Goal: Task Accomplishment & Management: Manage account settings

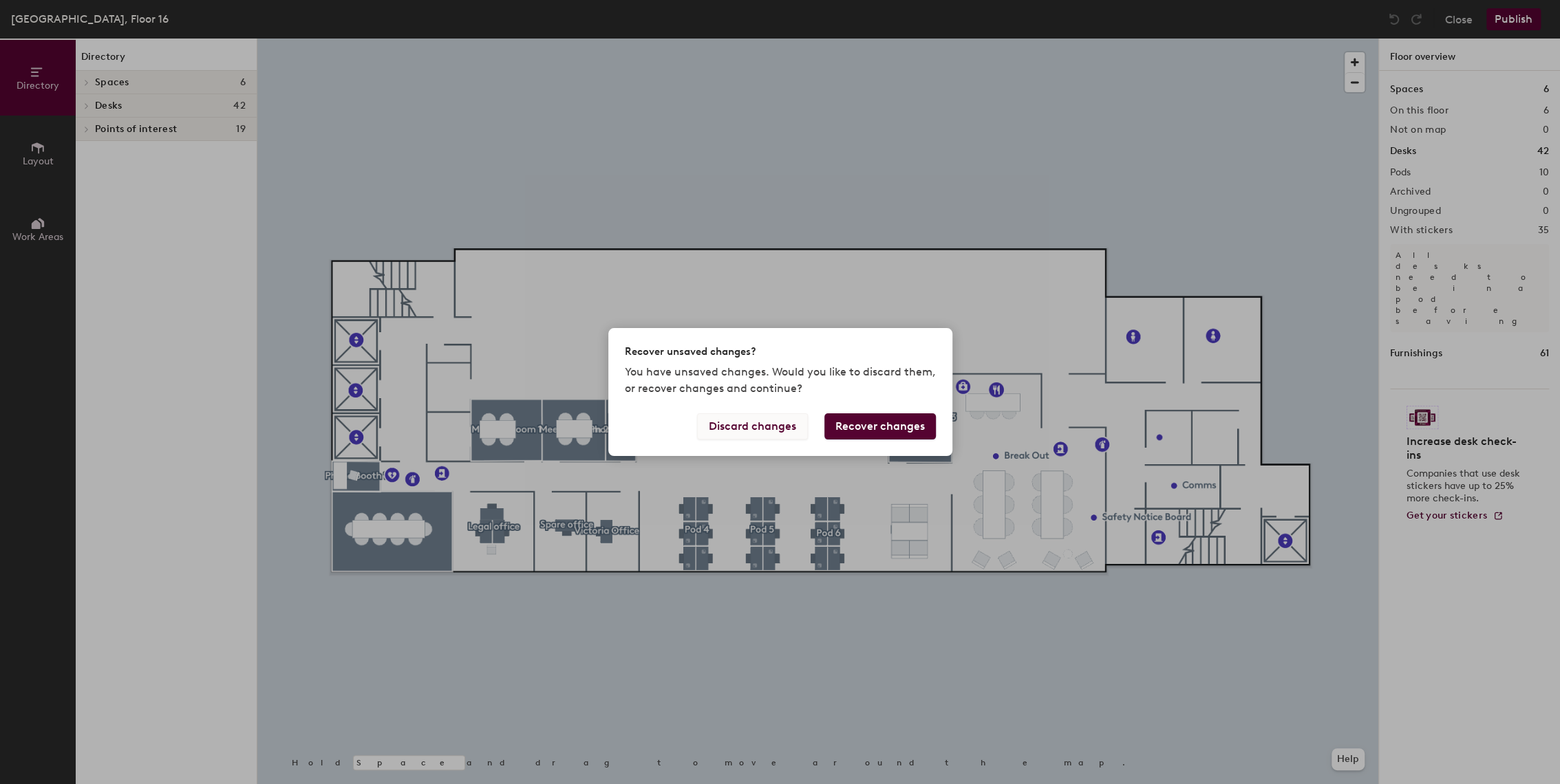
click at [749, 429] on button "Discard changes" at bounding box center [752, 426] width 111 height 26
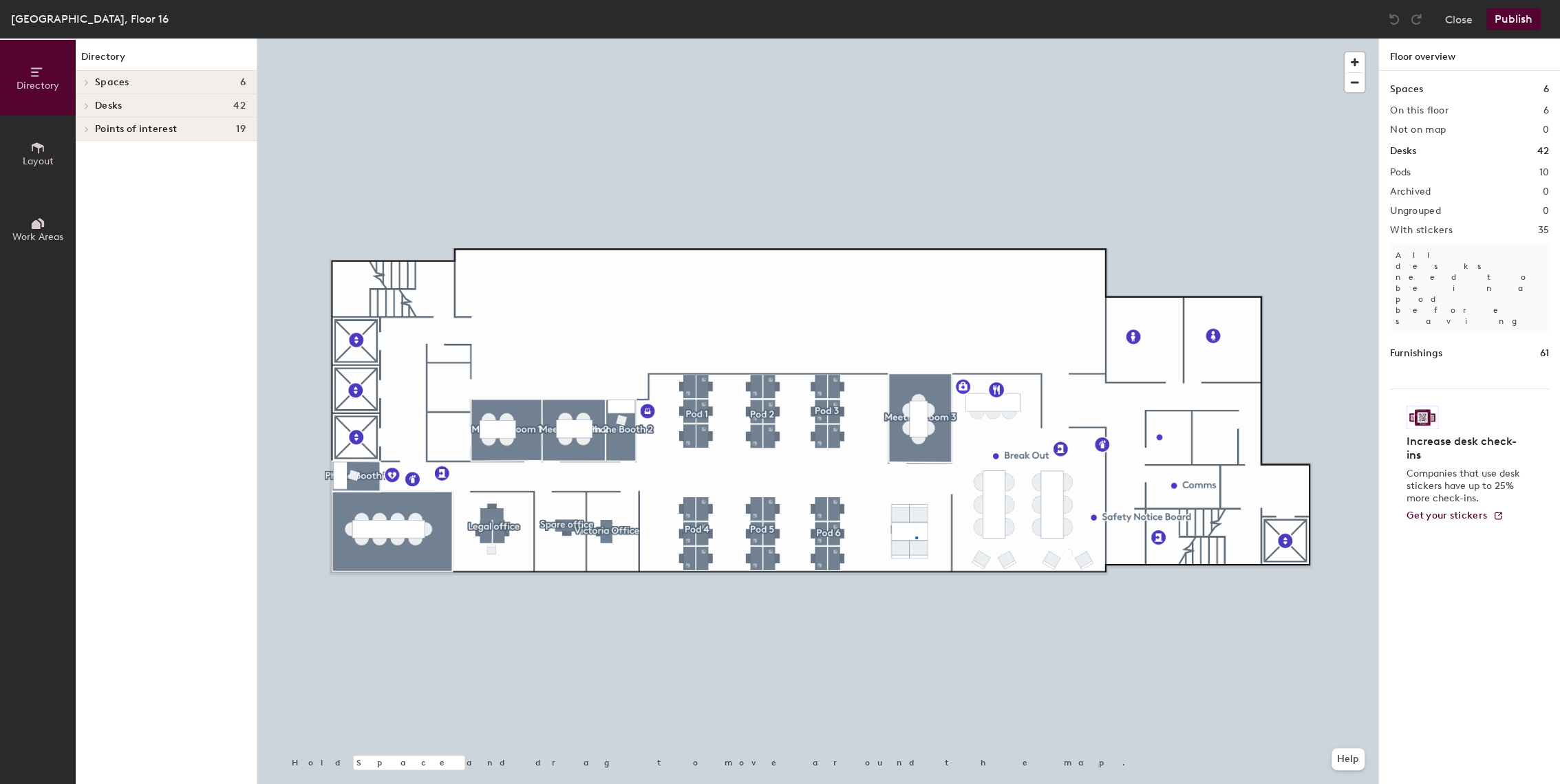
click at [916, 38] on div at bounding box center [818, 38] width 1121 height 0
click at [1395, 93] on h1 "Spaces" at bounding box center [1407, 89] width 33 height 15
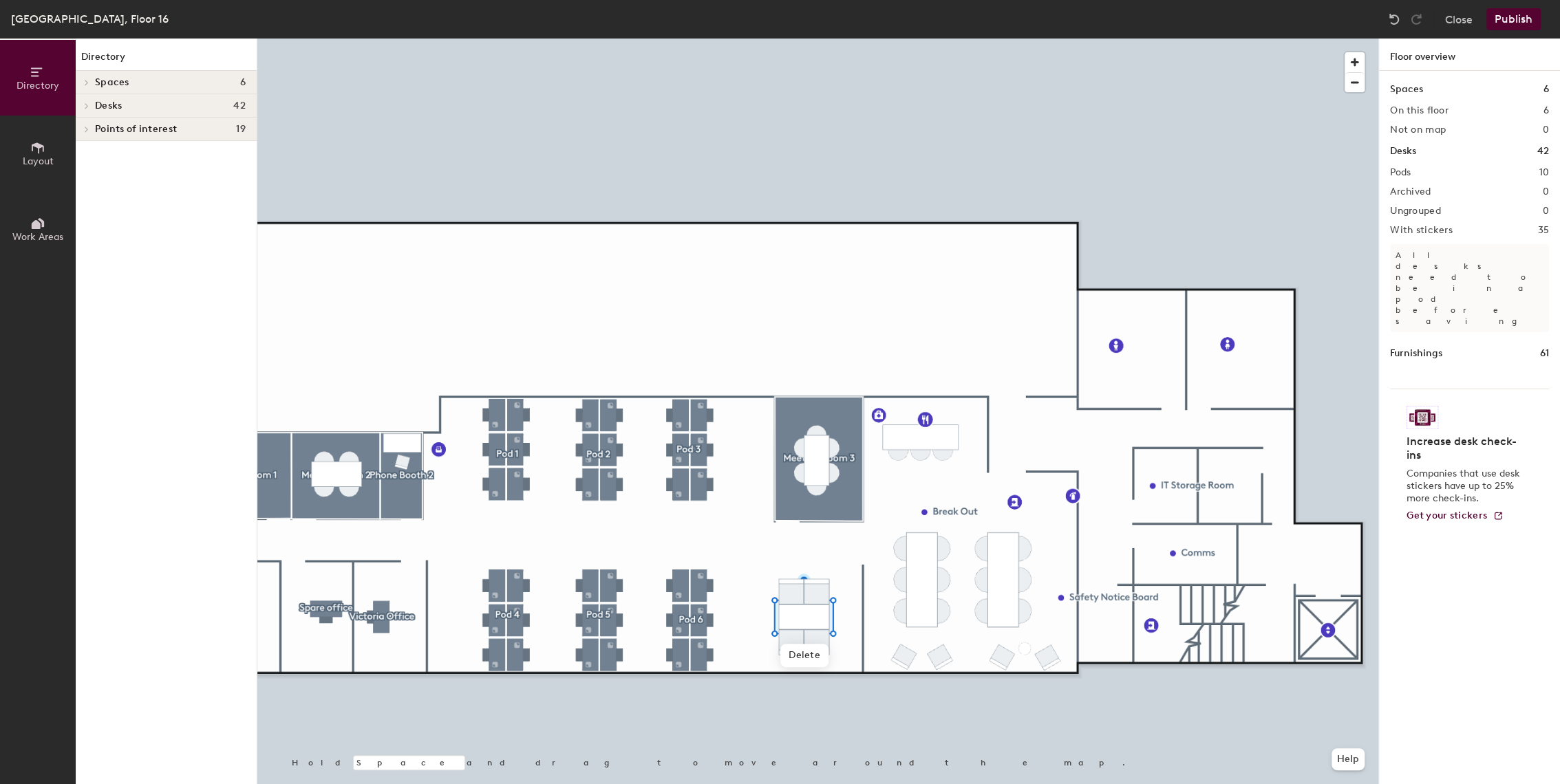
click at [88, 83] on icon at bounding box center [87, 82] width 6 height 7
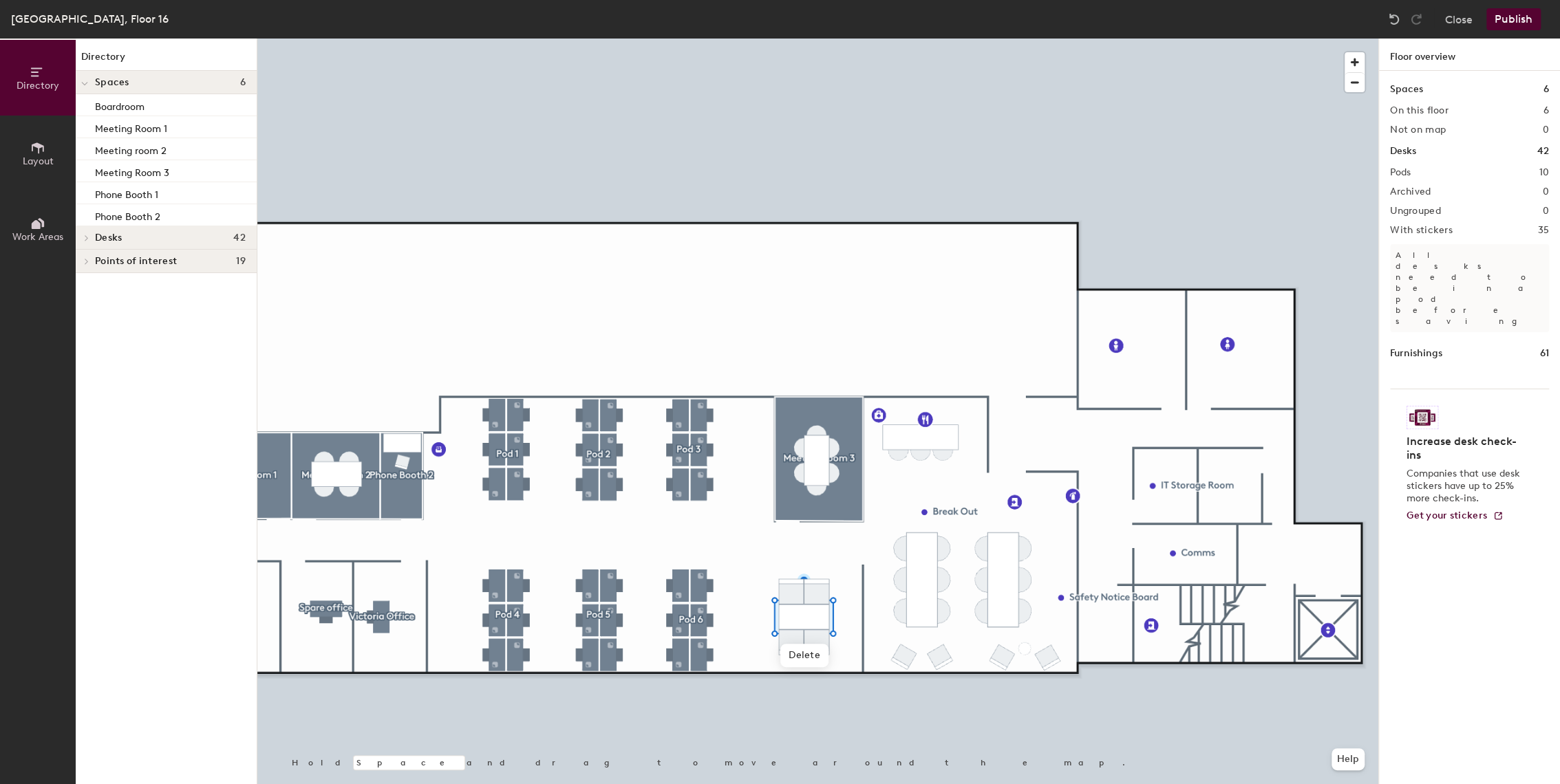
click at [43, 152] on icon at bounding box center [38, 148] width 15 height 15
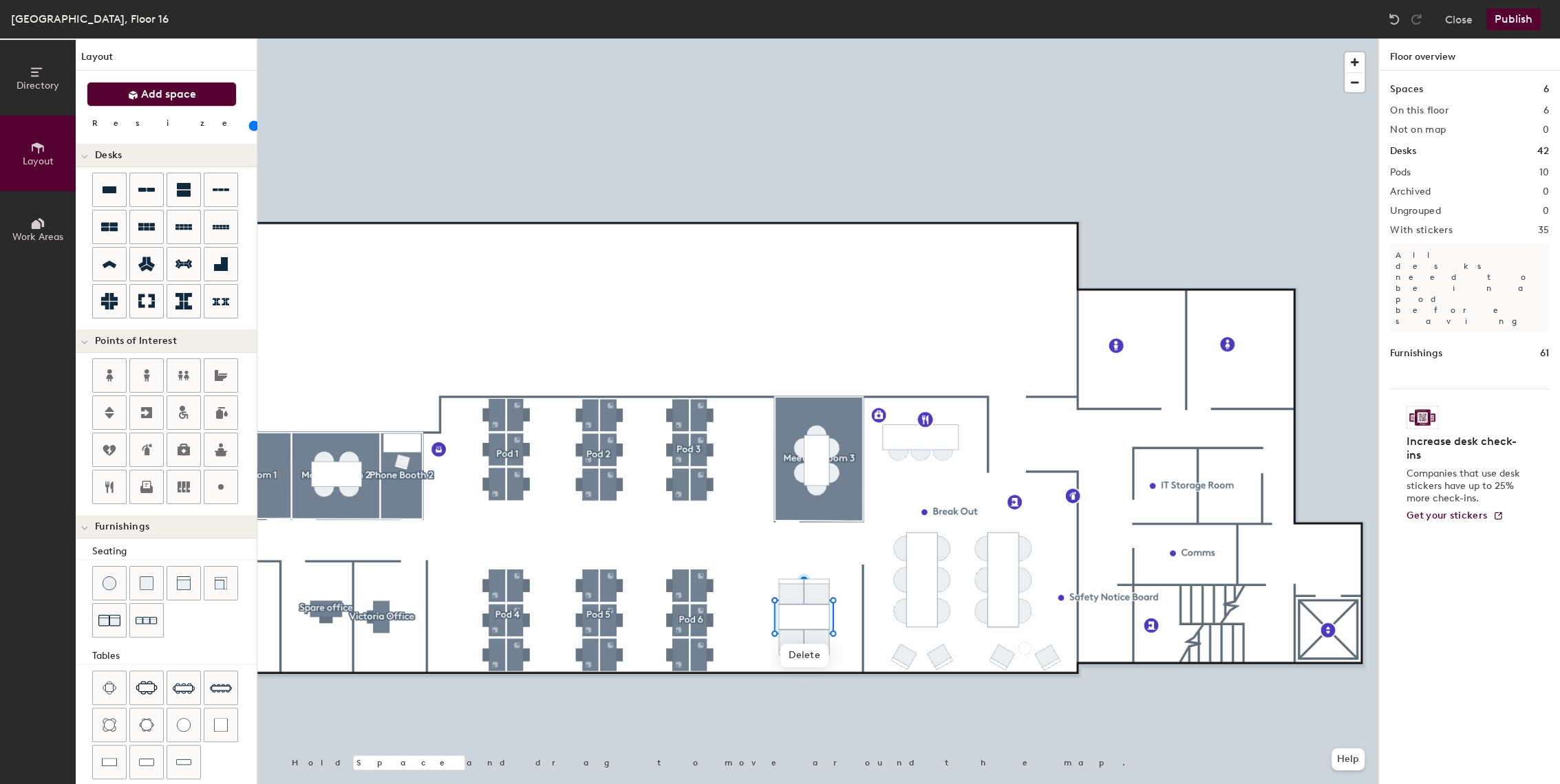
click at [136, 97] on icon at bounding box center [133, 95] width 9 height 9
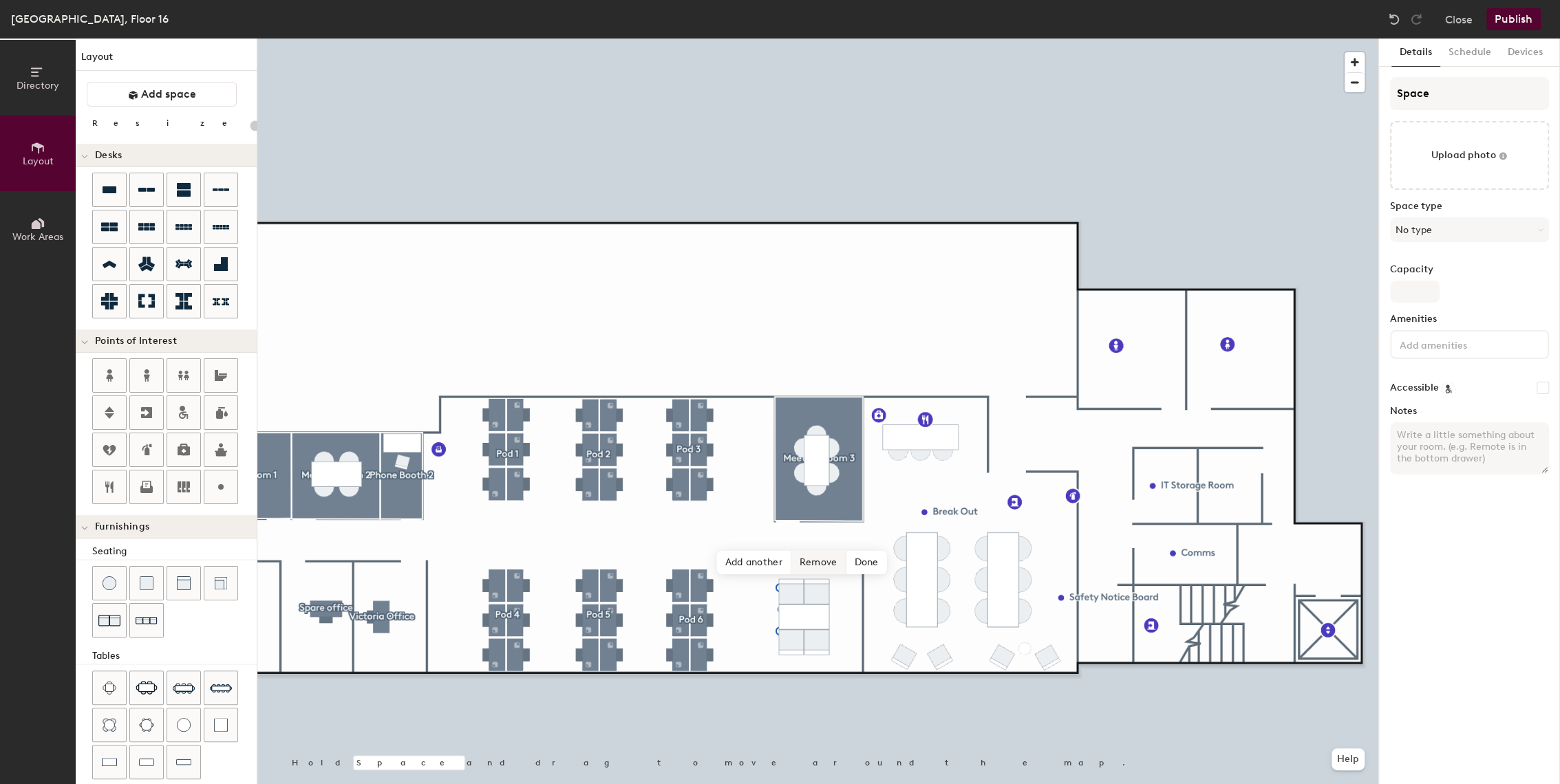
click at [811, 572] on span "Remove" at bounding box center [819, 562] width 55 height 23
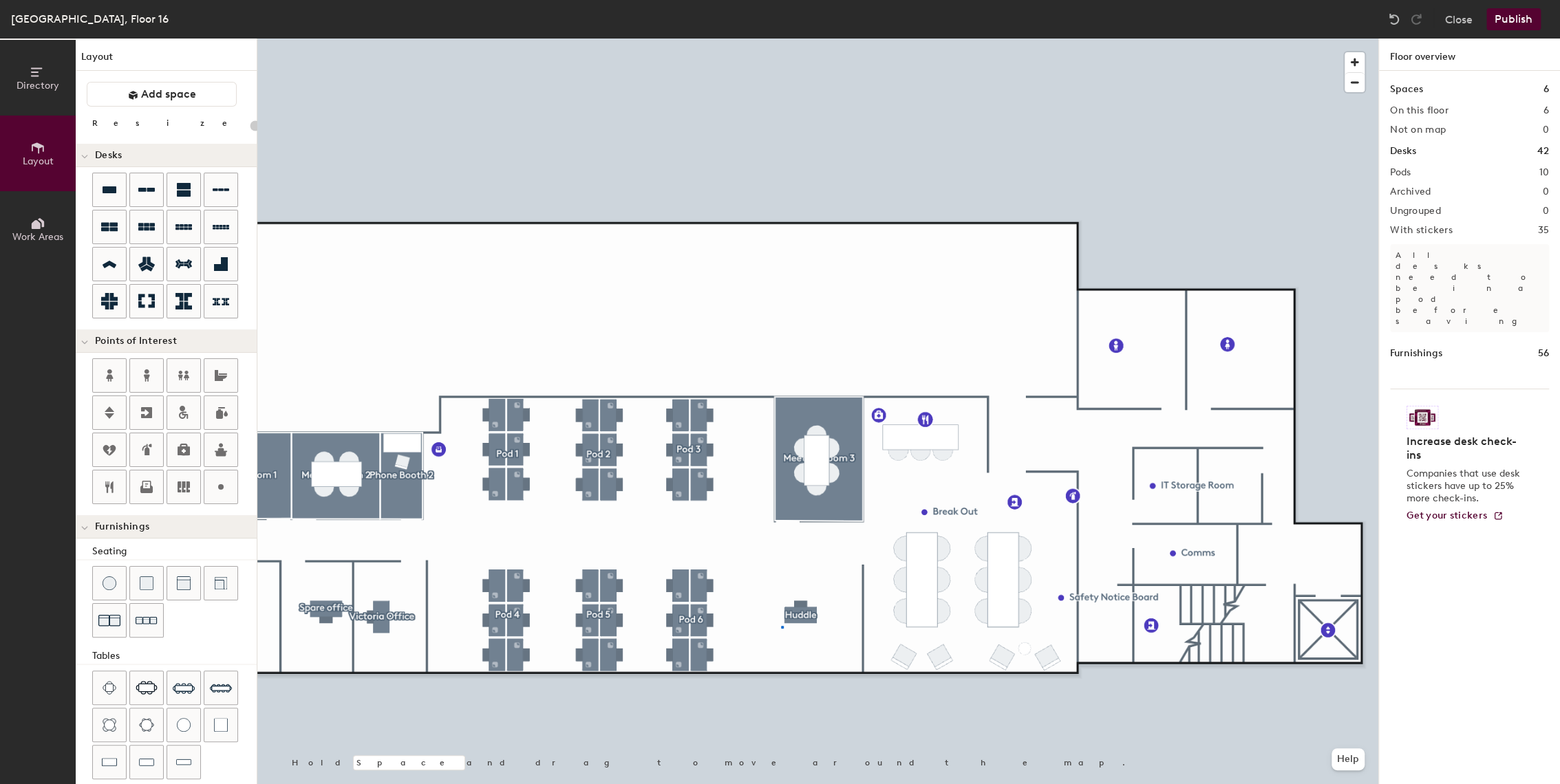
click at [783, 38] on div at bounding box center [818, 38] width 1121 height 0
click at [168, 91] on span "Add space" at bounding box center [169, 94] width 55 height 13
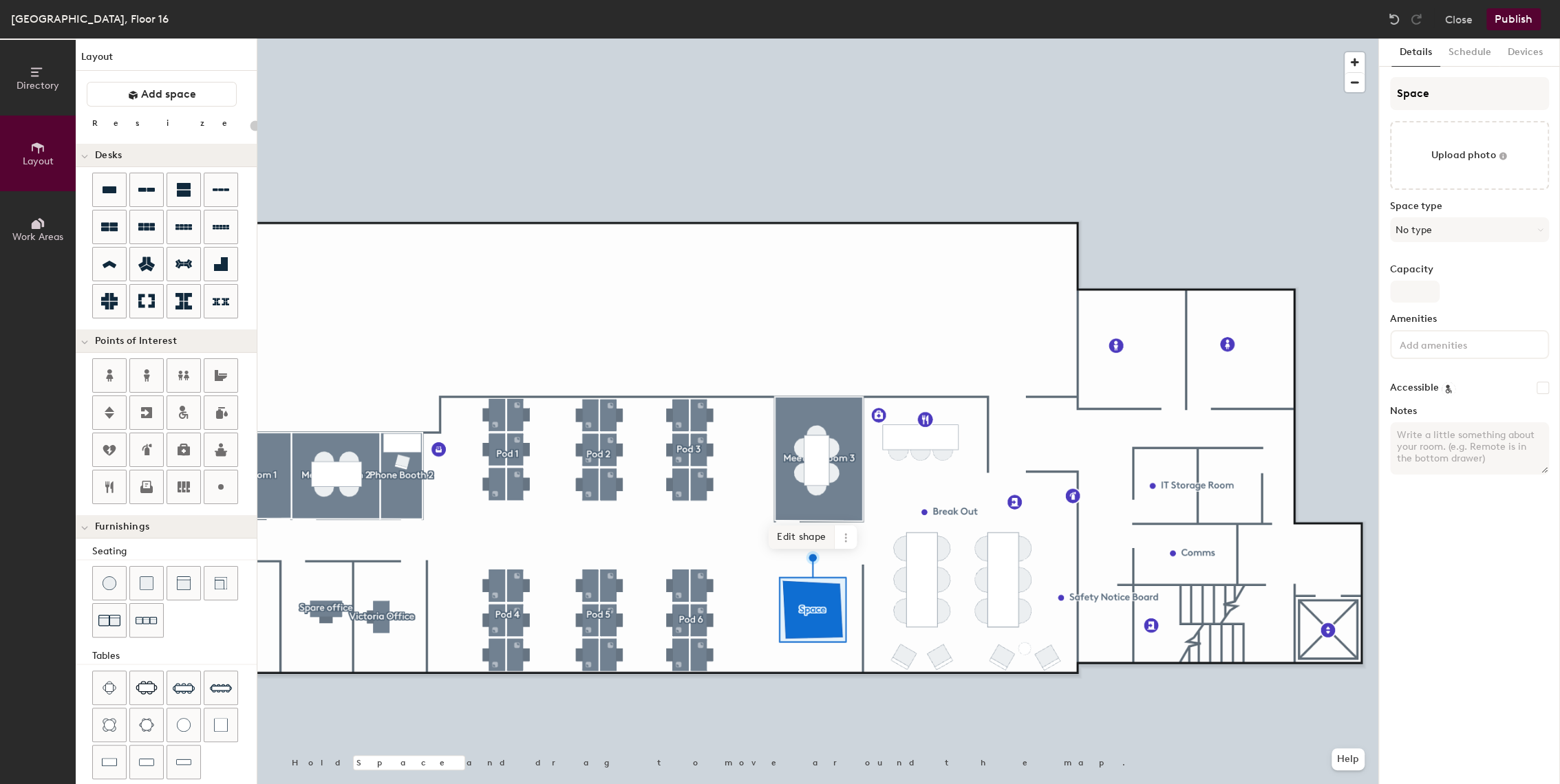
drag, startPoint x: 219, startPoint y: 190, endPoint x: 799, endPoint y: 536, distance: 675.4
click at [799, 536] on span "Edit shape" at bounding box center [801, 537] width 66 height 23
click at [872, 556] on span "Done" at bounding box center [875, 556] width 40 height 23
click at [841, 543] on icon at bounding box center [845, 538] width 11 height 11
click at [153, 295] on icon at bounding box center [146, 301] width 16 height 13
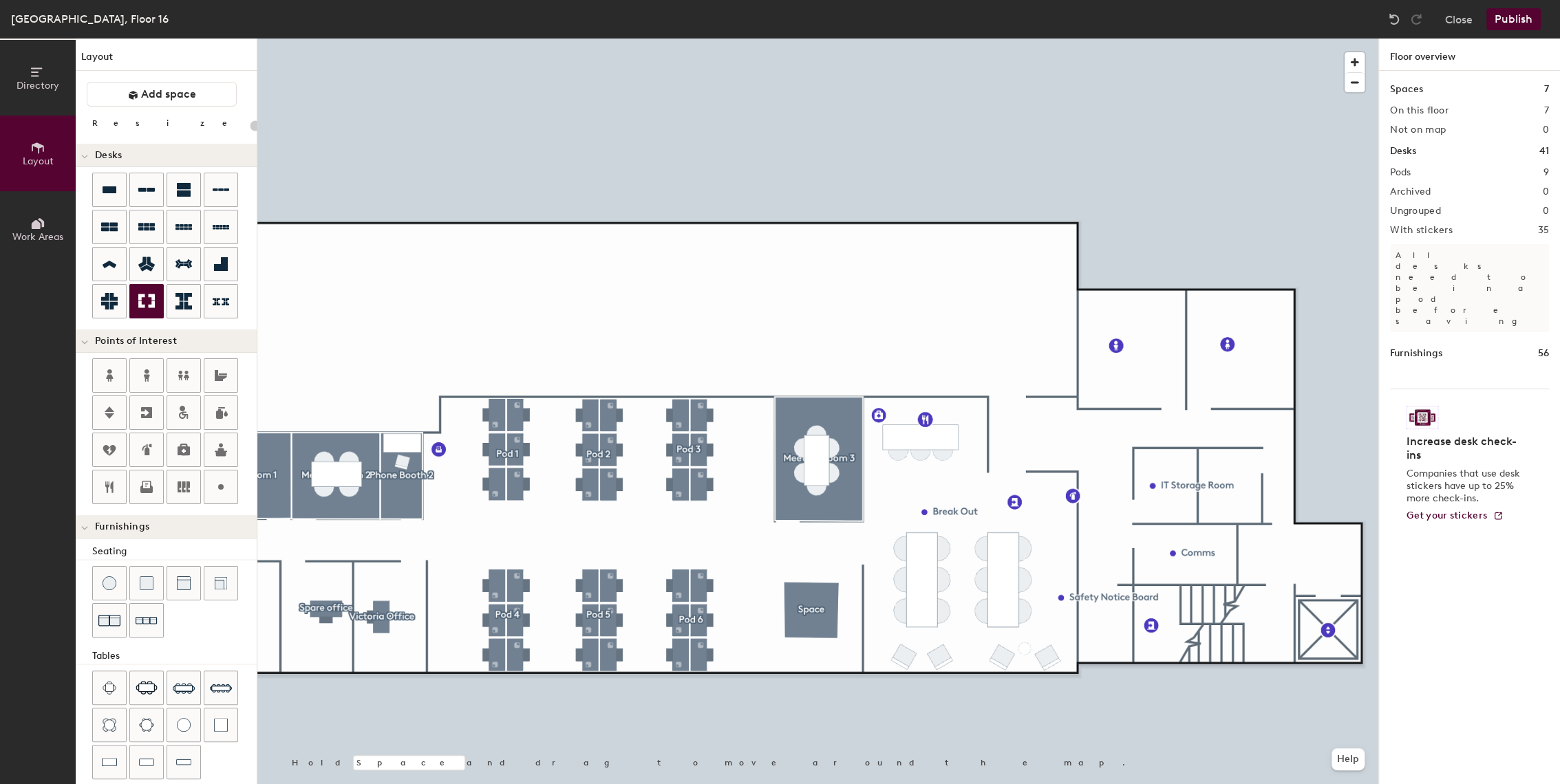
click at [805, 609] on div "Directory Layout Work Areas Layout Add space Resize Desks Points of Interest Fu…" at bounding box center [780, 411] width 1560 height 746
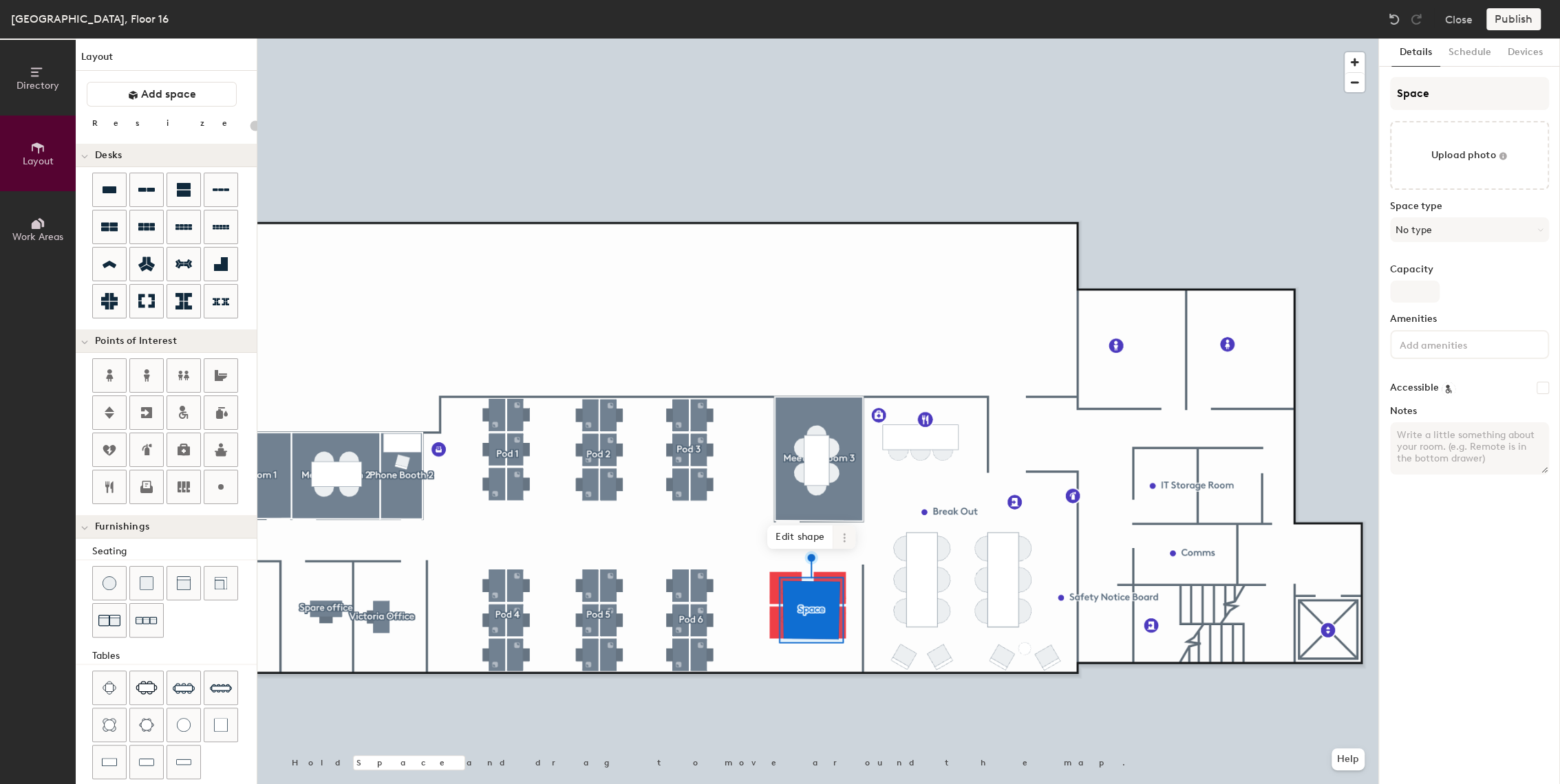
click at [845, 539] on icon at bounding box center [844, 538] width 2 height 2
click at [860, 618] on span "Delete" at bounding box center [894, 616] width 122 height 23
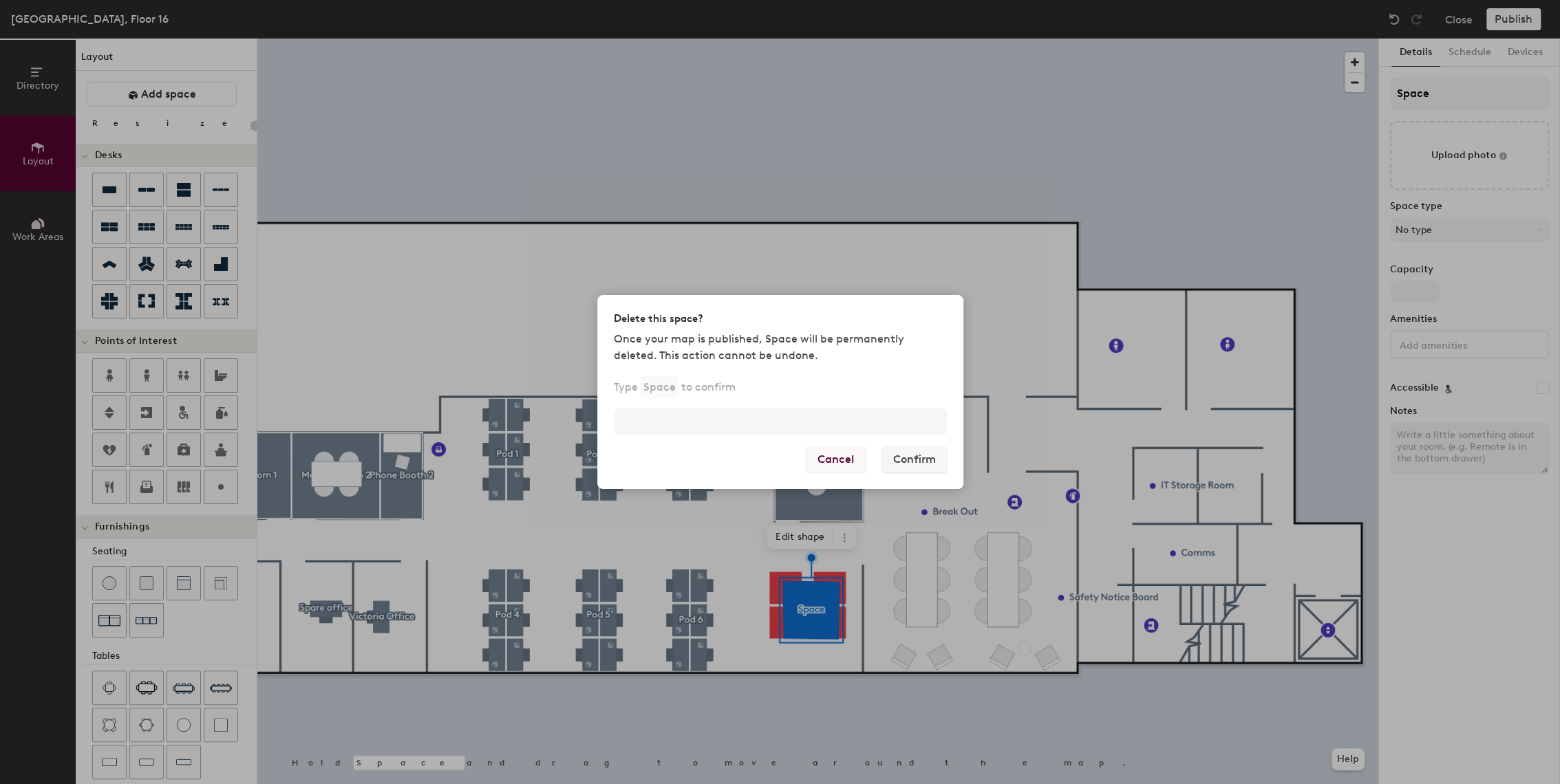
click at [823, 459] on button "Cancel" at bounding box center [835, 459] width 60 height 26
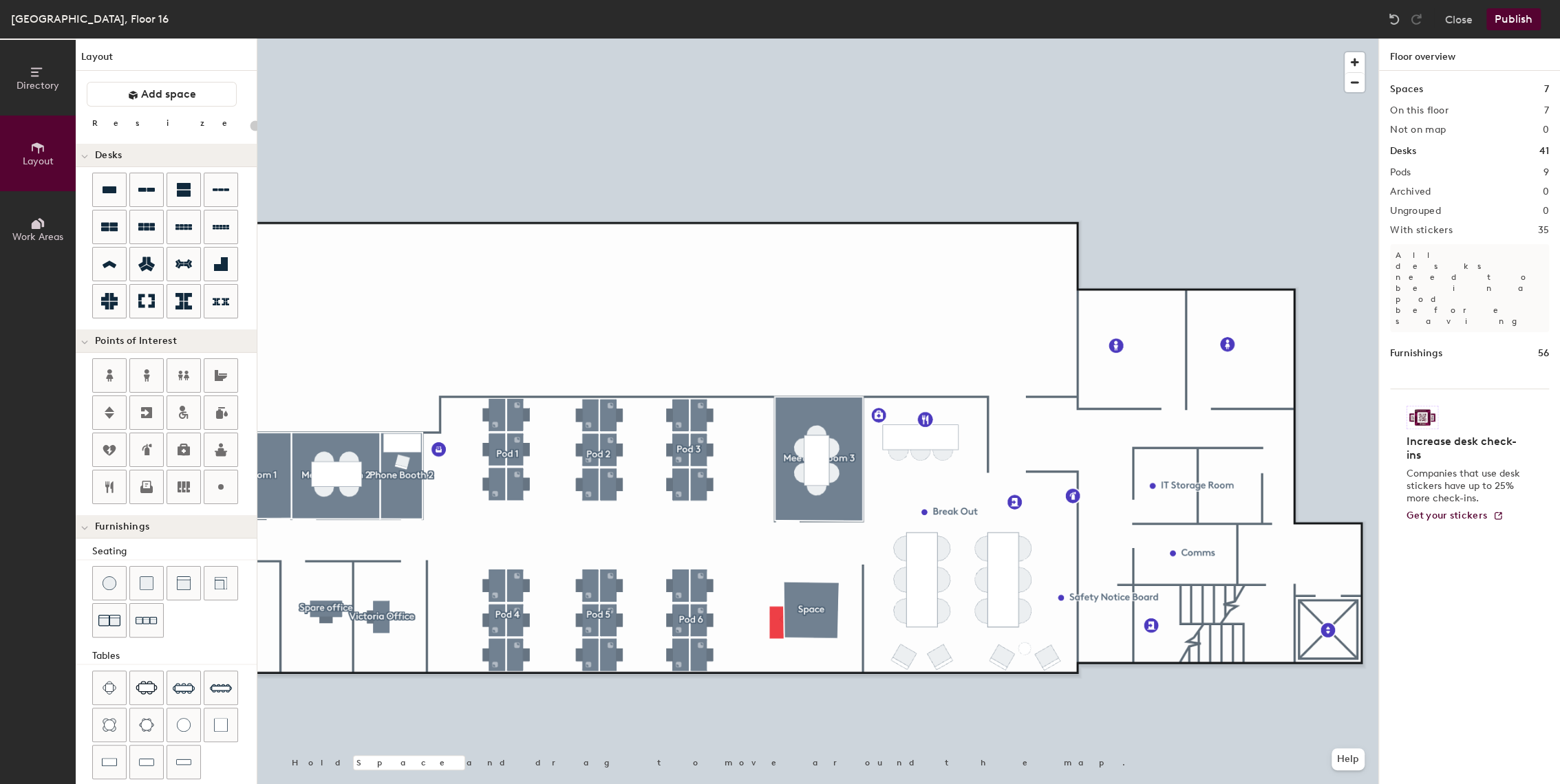
click at [831, 38] on div at bounding box center [818, 38] width 1121 height 0
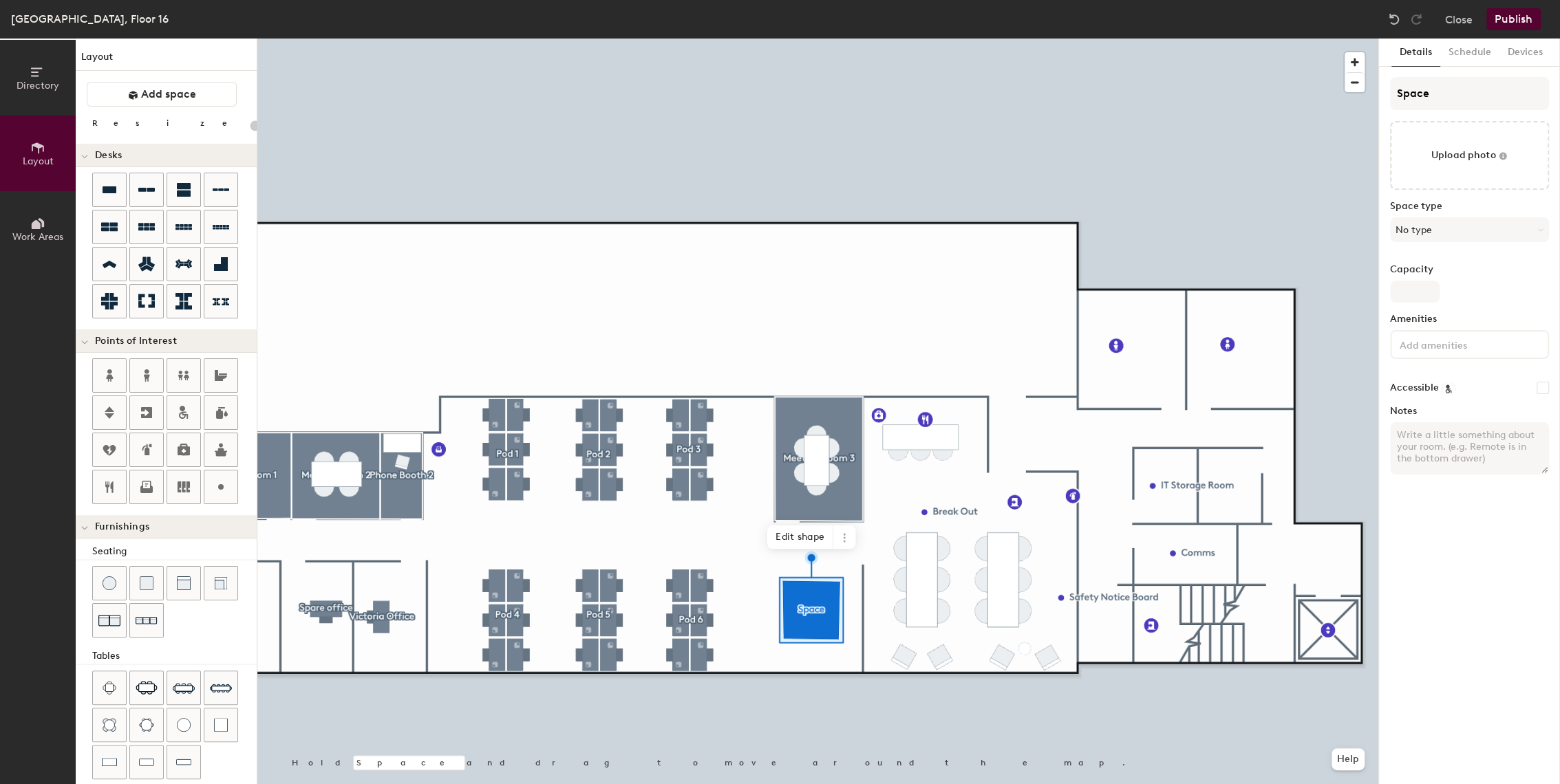
type input "20"
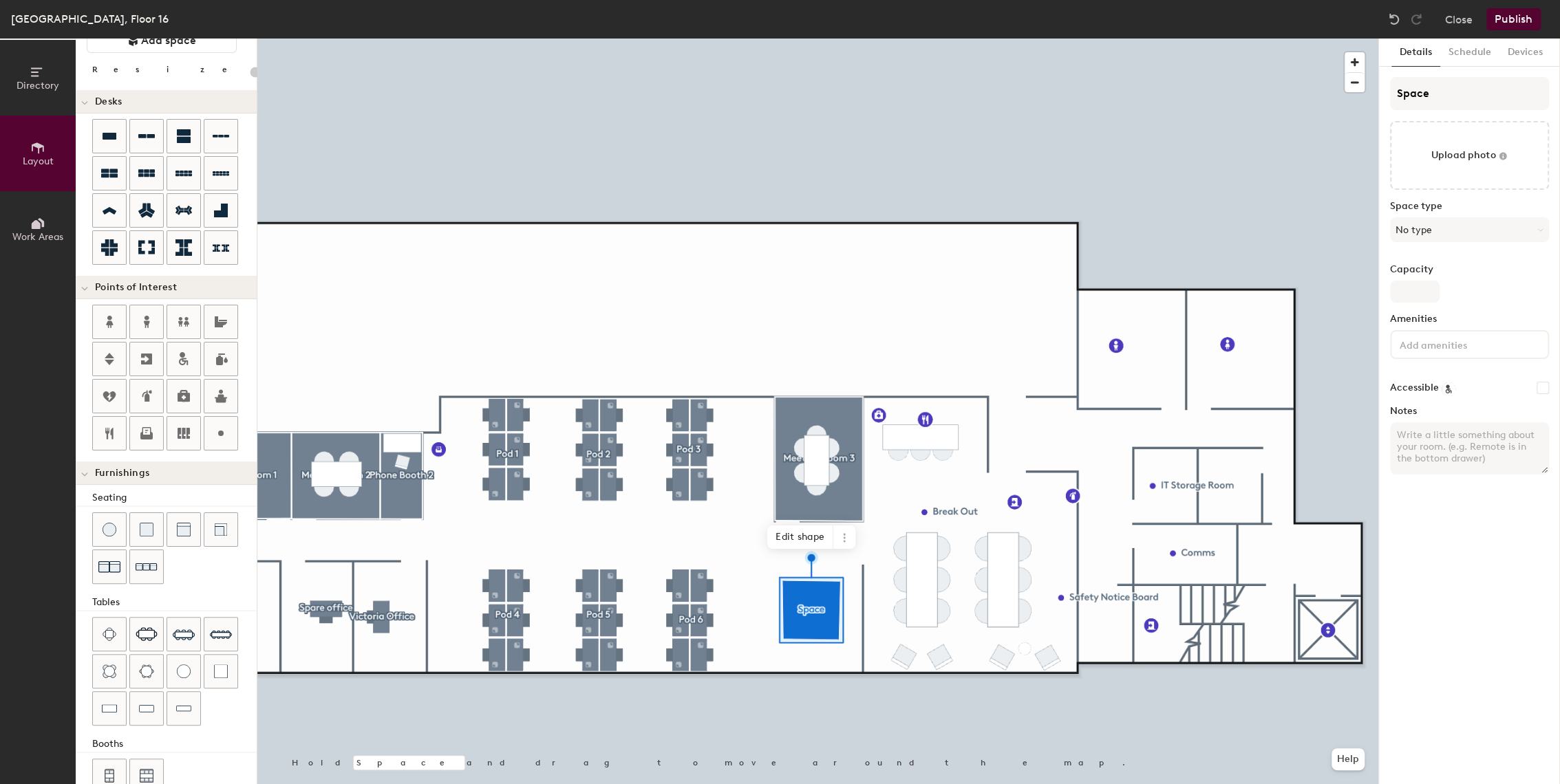
scroll to position [77, 0]
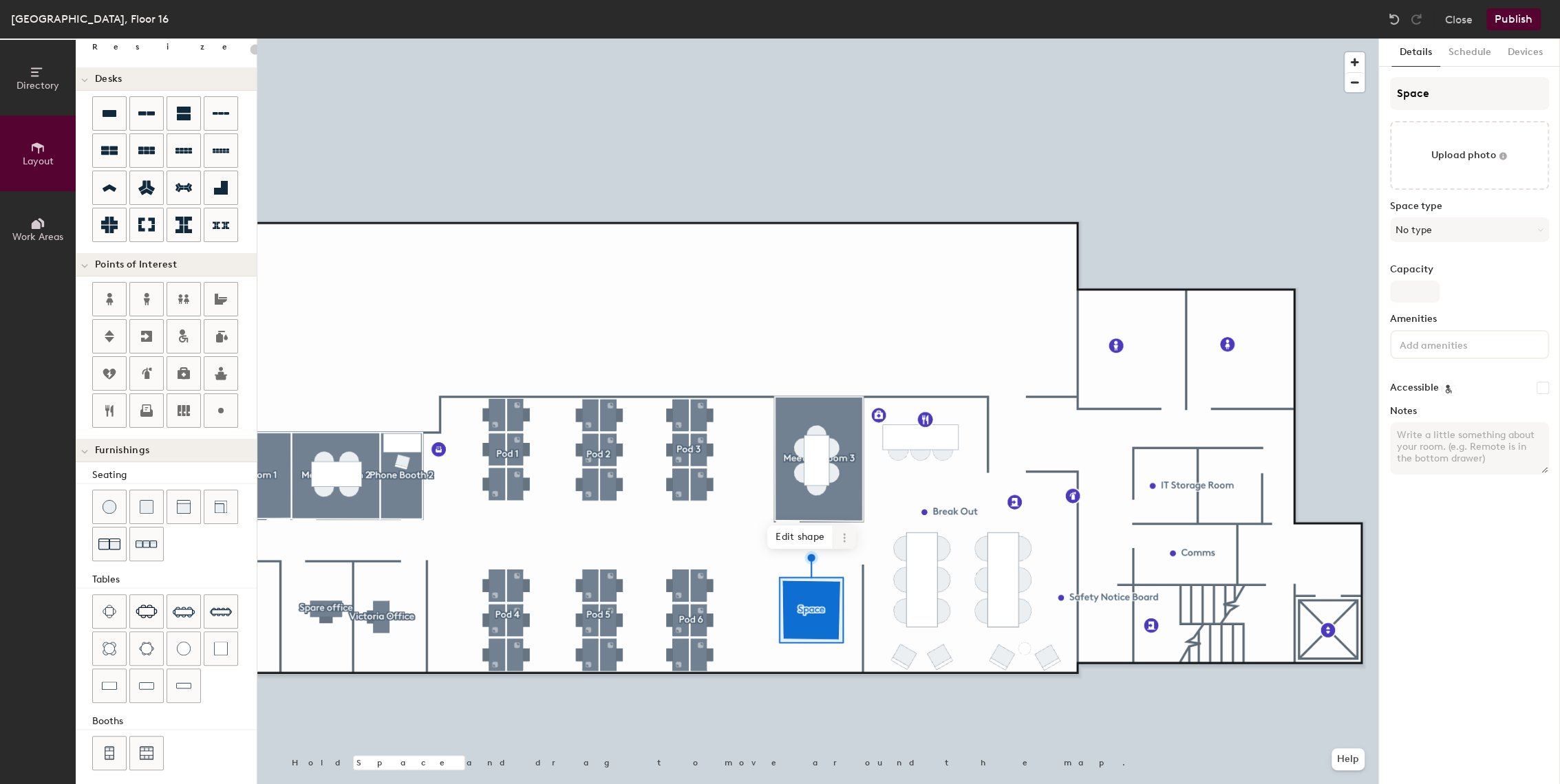
click at [850, 539] on span at bounding box center [844, 537] width 22 height 23
click at [862, 619] on span "Delete" at bounding box center [894, 616] width 122 height 23
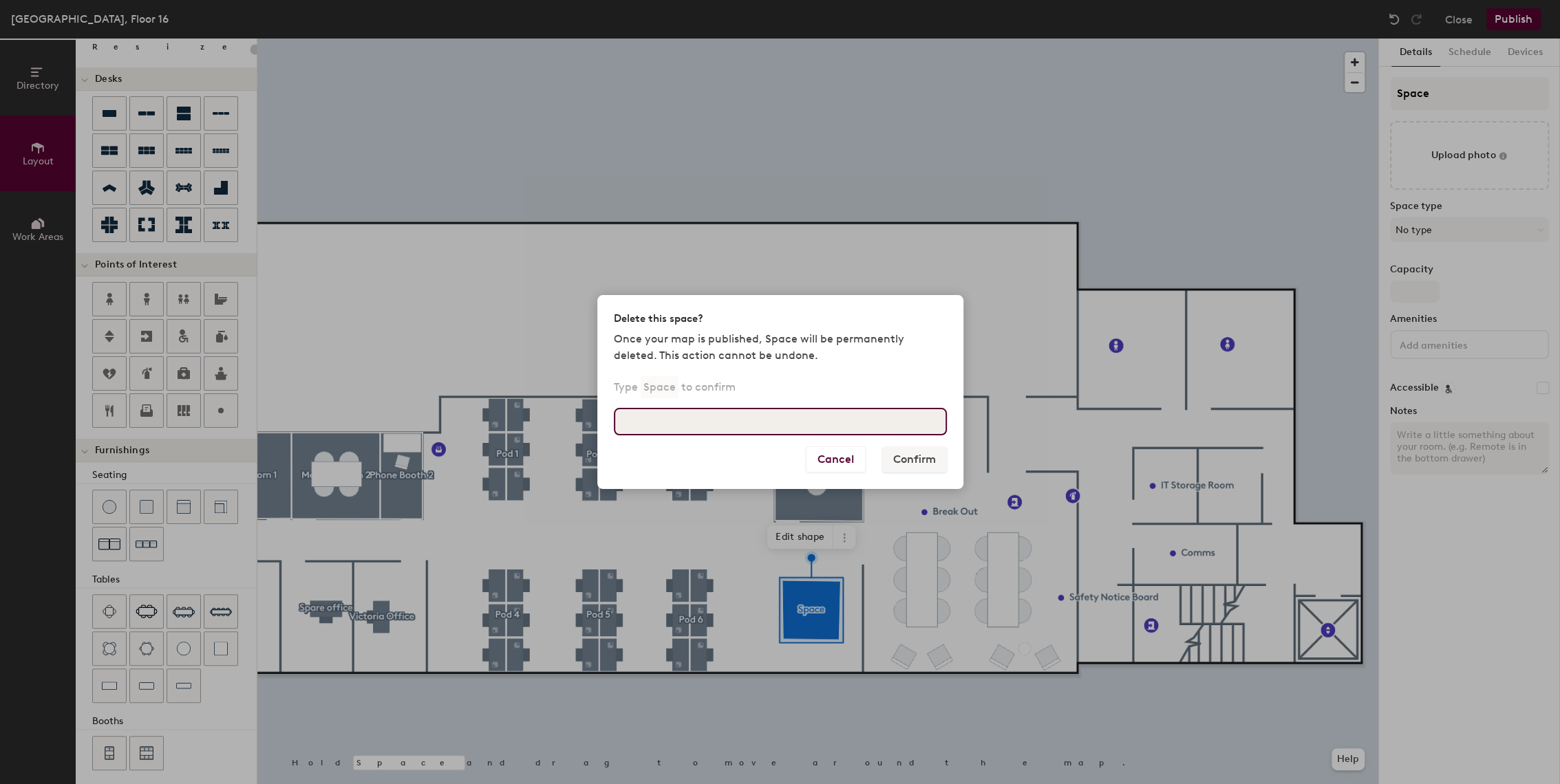
click at [744, 419] on input at bounding box center [780, 421] width 333 height 28
type input "delete"
drag, startPoint x: 704, startPoint y: 425, endPoint x: 556, endPoint y: 414, distance: 148.4
click at [556, 414] on div "Delete this space? Once your map is published, Space will be permanently delete…" at bounding box center [780, 392] width 1560 height 784
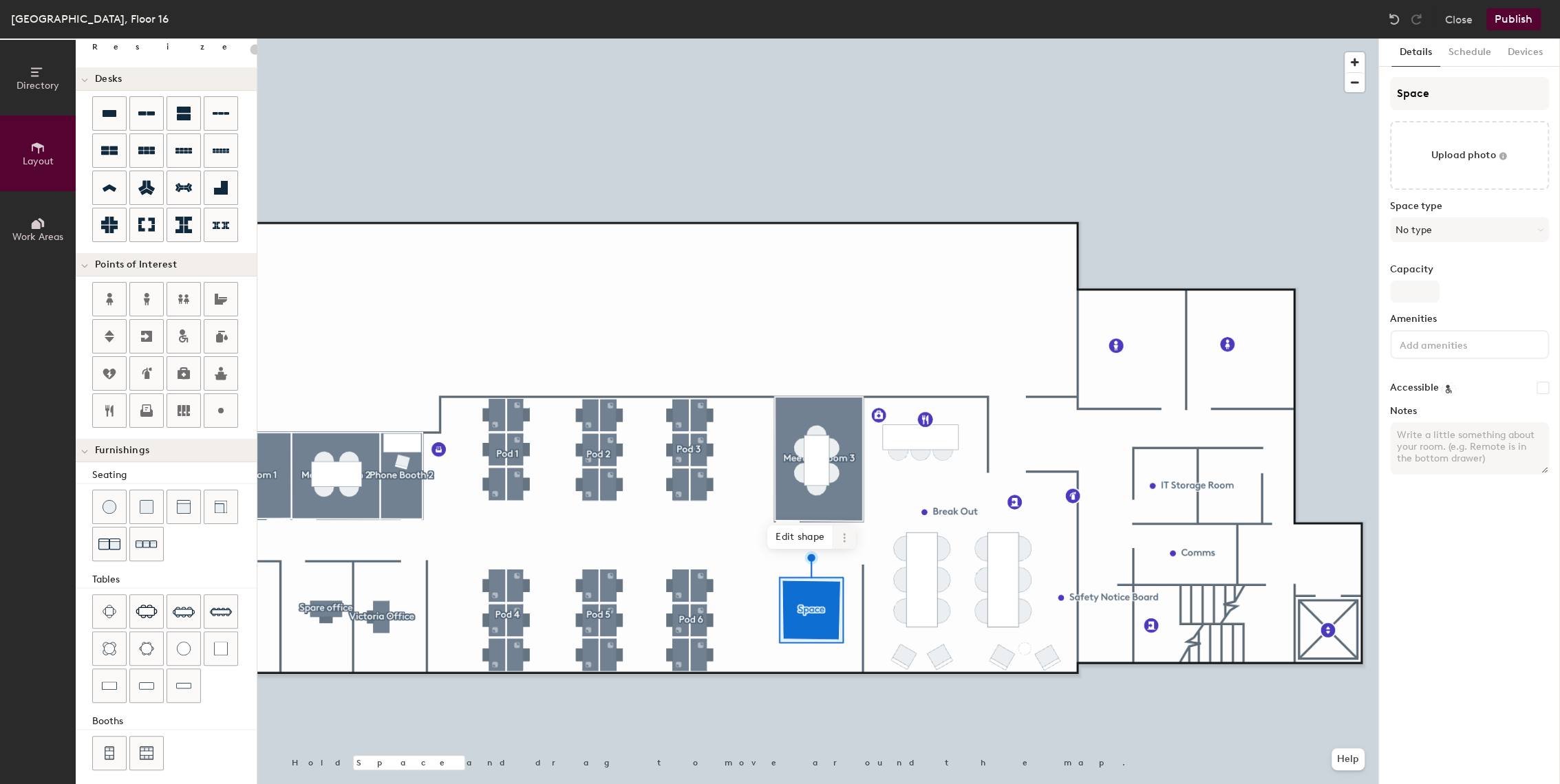
drag, startPoint x: 837, startPoint y: 540, endPoint x: 844, endPoint y: 542, distance: 7.3
click at [837, 540] on span at bounding box center [844, 537] width 22 height 23
click at [850, 617] on span "Delete" at bounding box center [894, 616] width 122 height 23
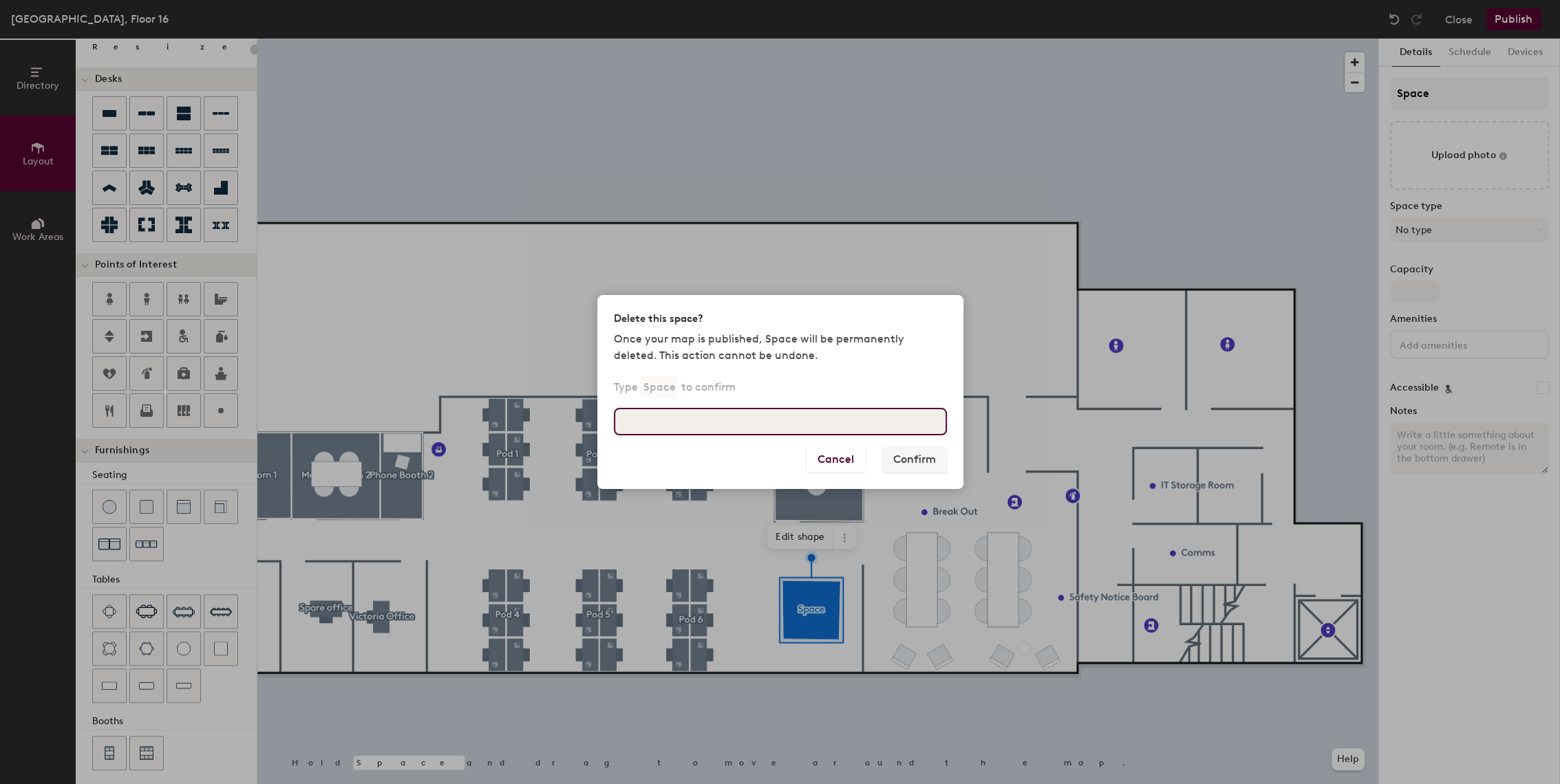
click at [684, 423] on input at bounding box center [780, 421] width 333 height 28
type input "space"
click at [827, 677] on div "Delete this space? Once your map is published, Space will be permanently delete…" at bounding box center [780, 392] width 1560 height 784
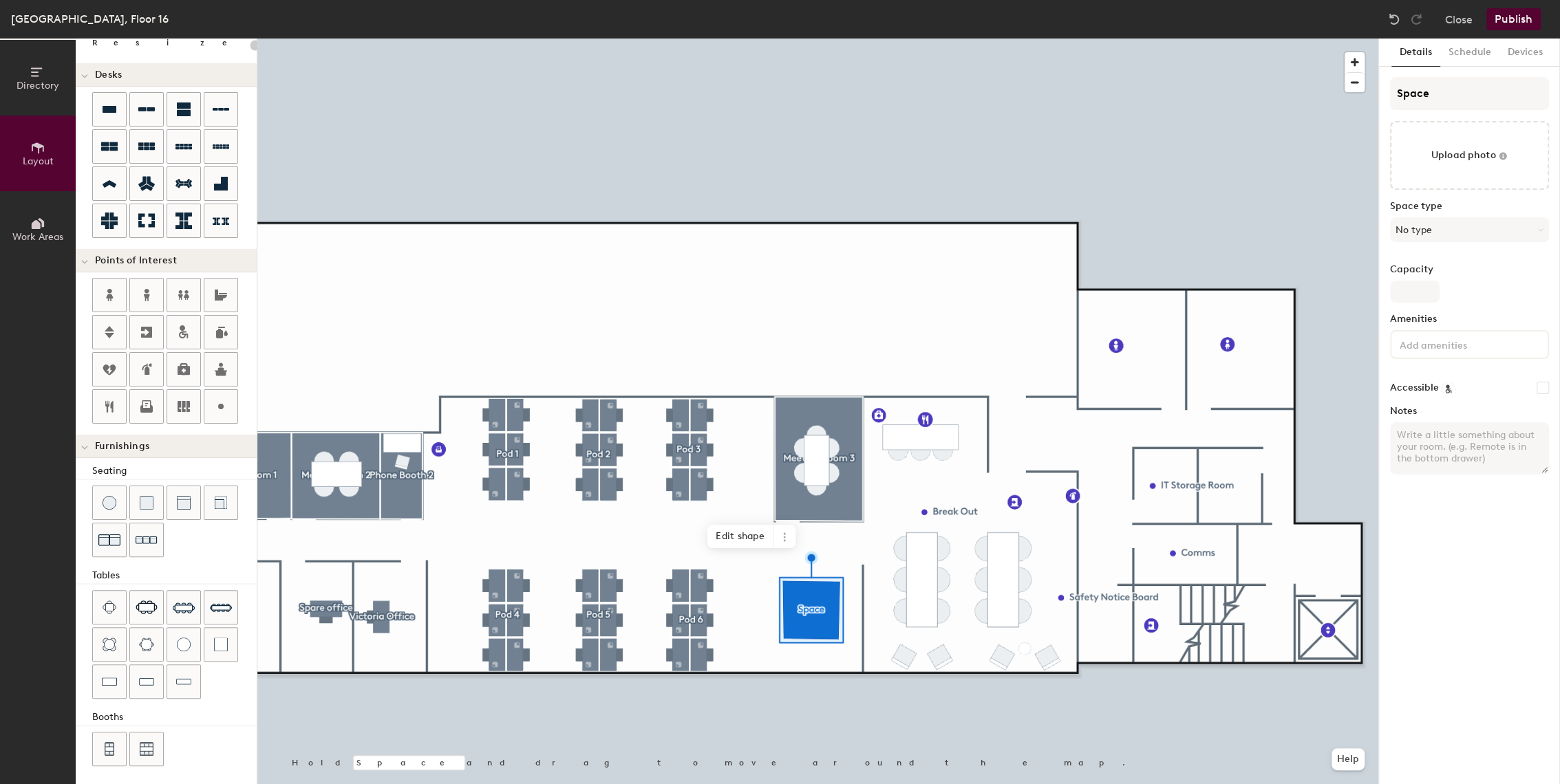
scroll to position [82, 0]
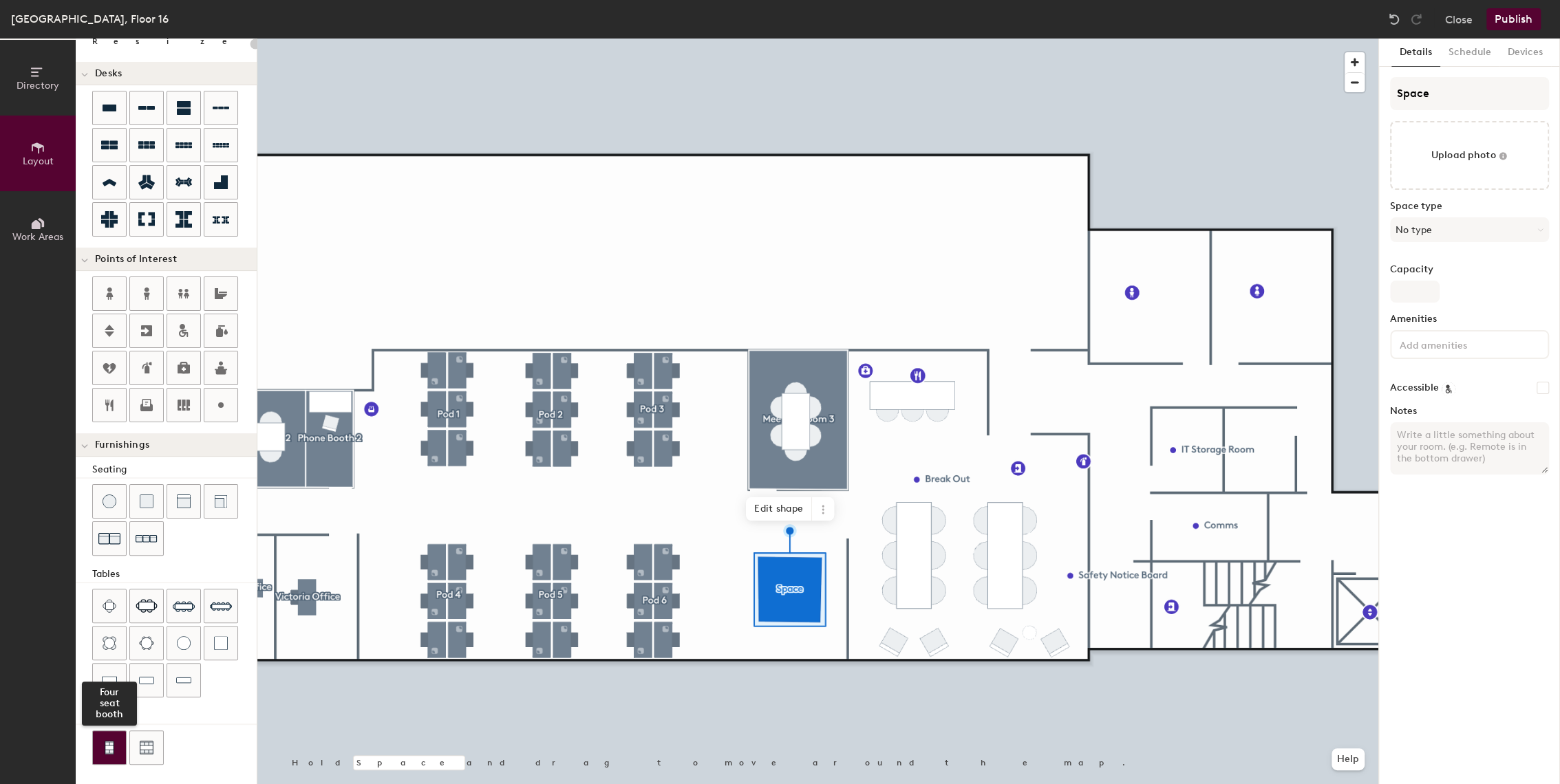
click at [99, 741] on div at bounding box center [109, 748] width 33 height 33
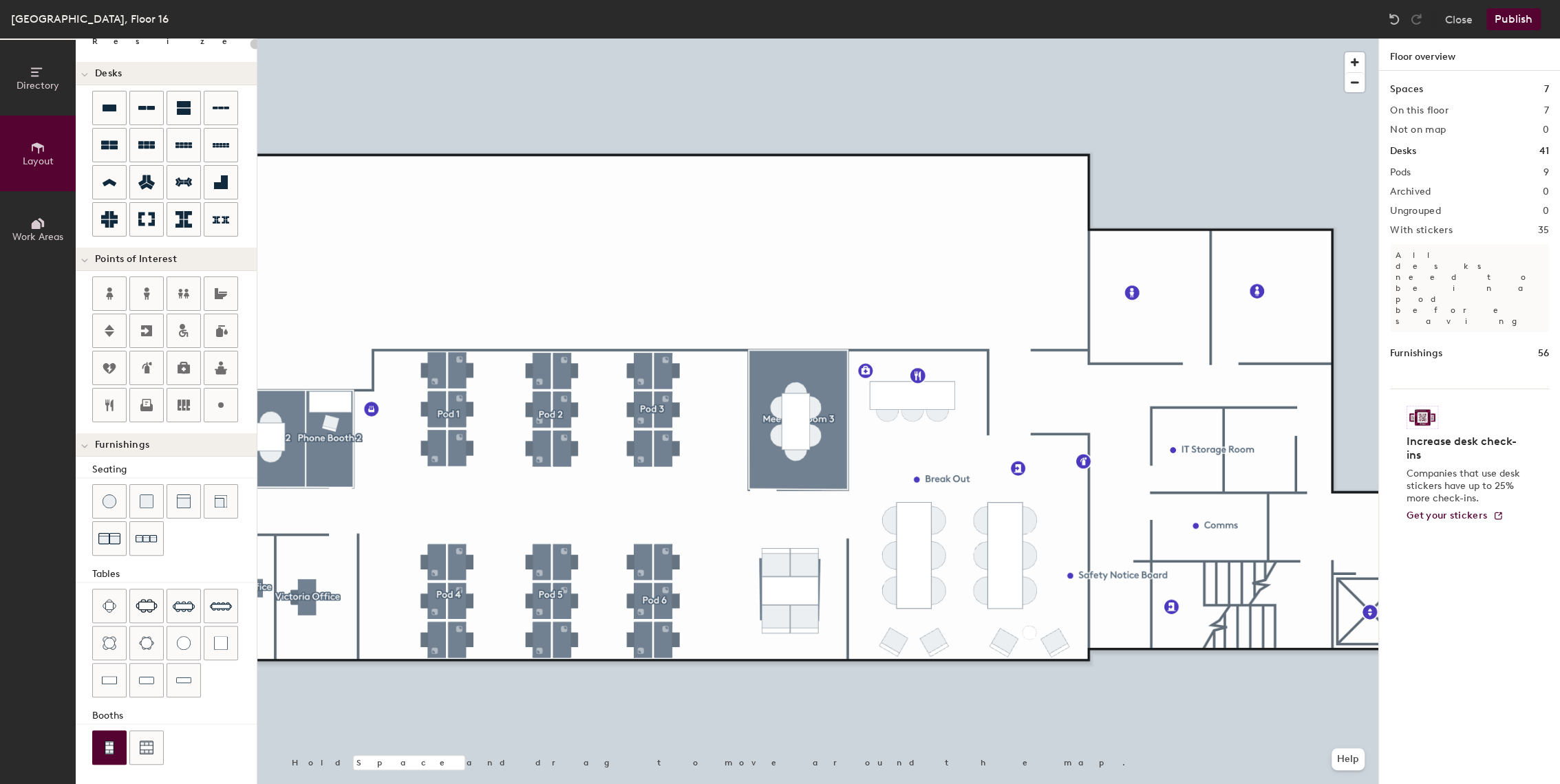
click at [790, 586] on div "Directory Layout Work Areas Layout Add space Resize Desks Points of Interest Fu…" at bounding box center [780, 411] width 1560 height 746
drag, startPoint x: 248, startPoint y: 721, endPoint x: 762, endPoint y: 668, distance: 516.7
click at [762, 668] on span "Delete" at bounding box center [779, 665] width 48 height 23
click at [771, 658] on span "Delete" at bounding box center [776, 660] width 48 height 23
click at [804, 38] on div at bounding box center [818, 38] width 1121 height 0
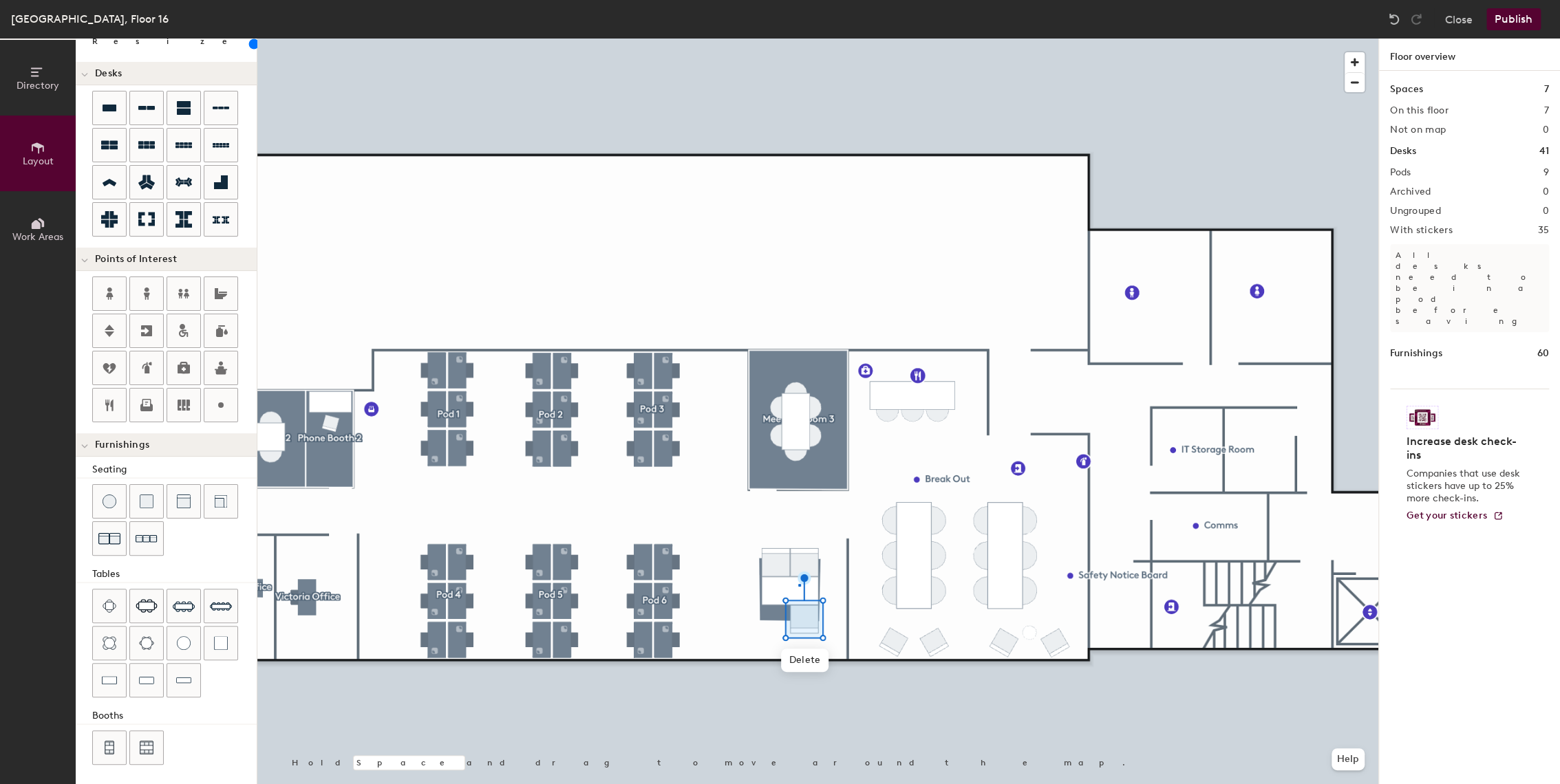
click at [798, 38] on div at bounding box center [818, 38] width 1121 height 0
click at [791, 640] on span "Delete" at bounding box center [791, 631] width 48 height 23
click at [797, 652] on span "Delete" at bounding box center [806, 660] width 48 height 23
type input "20"
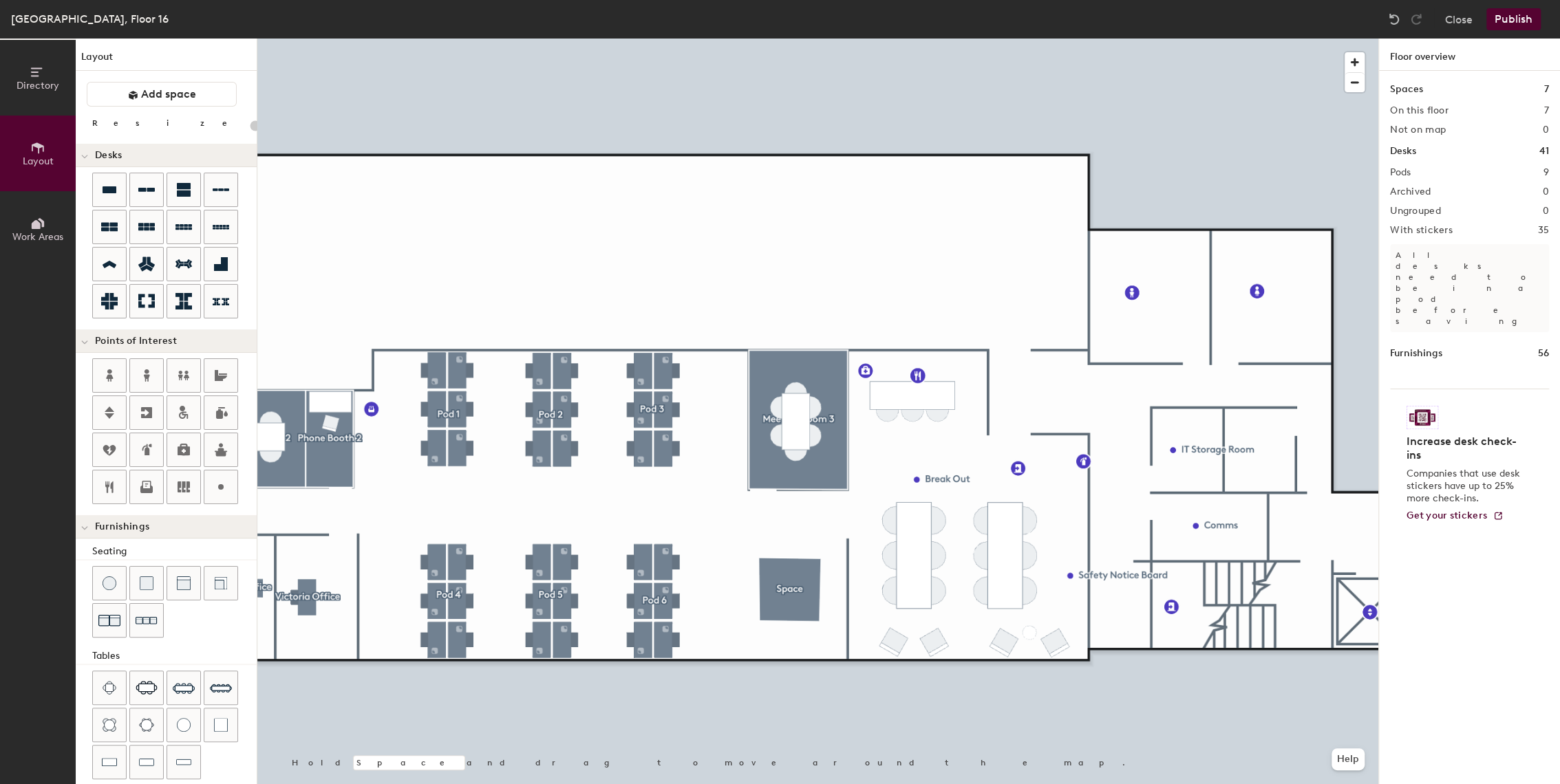
scroll to position [82, 0]
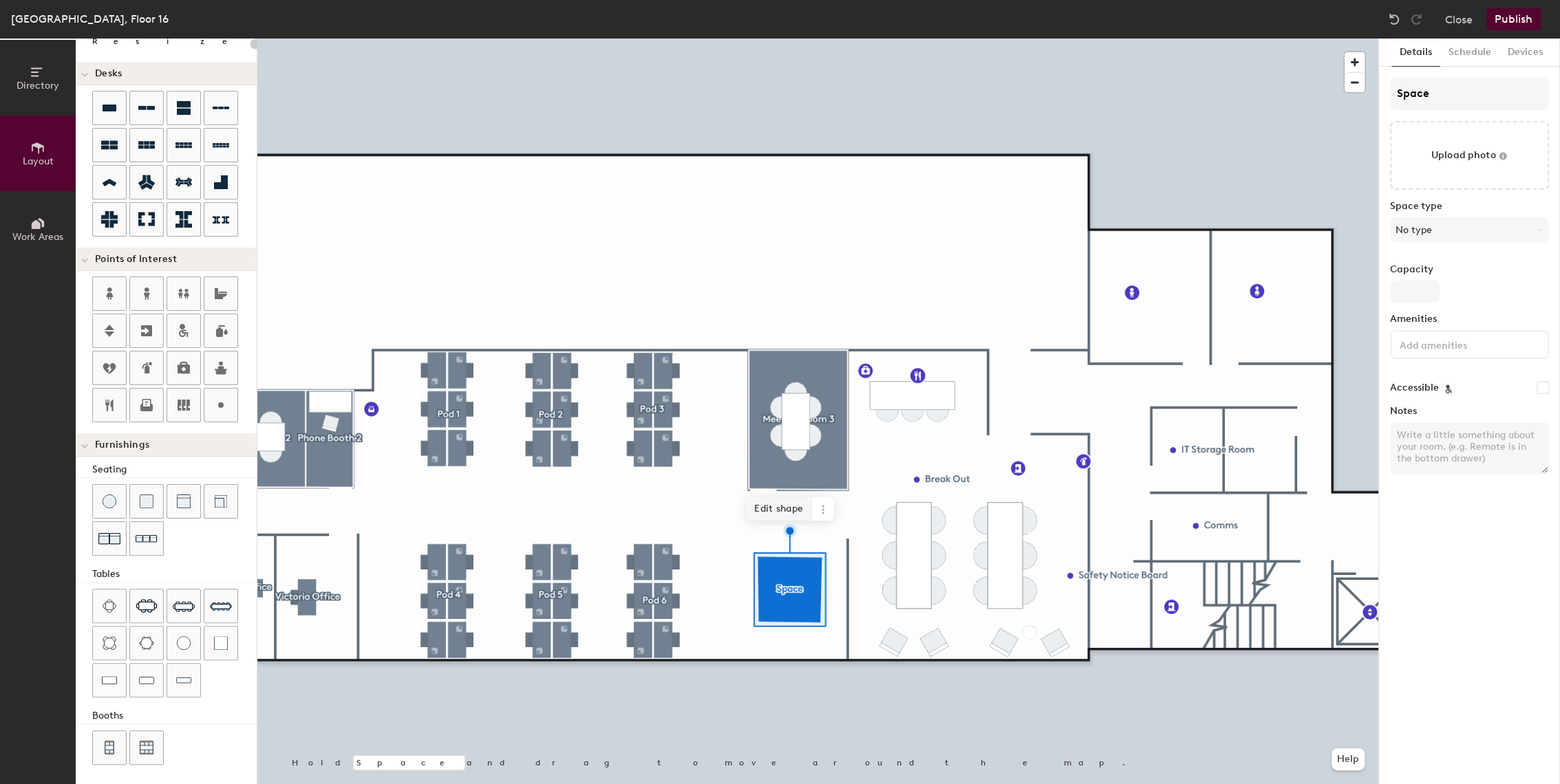
click at [759, 505] on span "Edit shape" at bounding box center [779, 508] width 66 height 23
click at [715, 38] on div at bounding box center [818, 38] width 1121 height 0
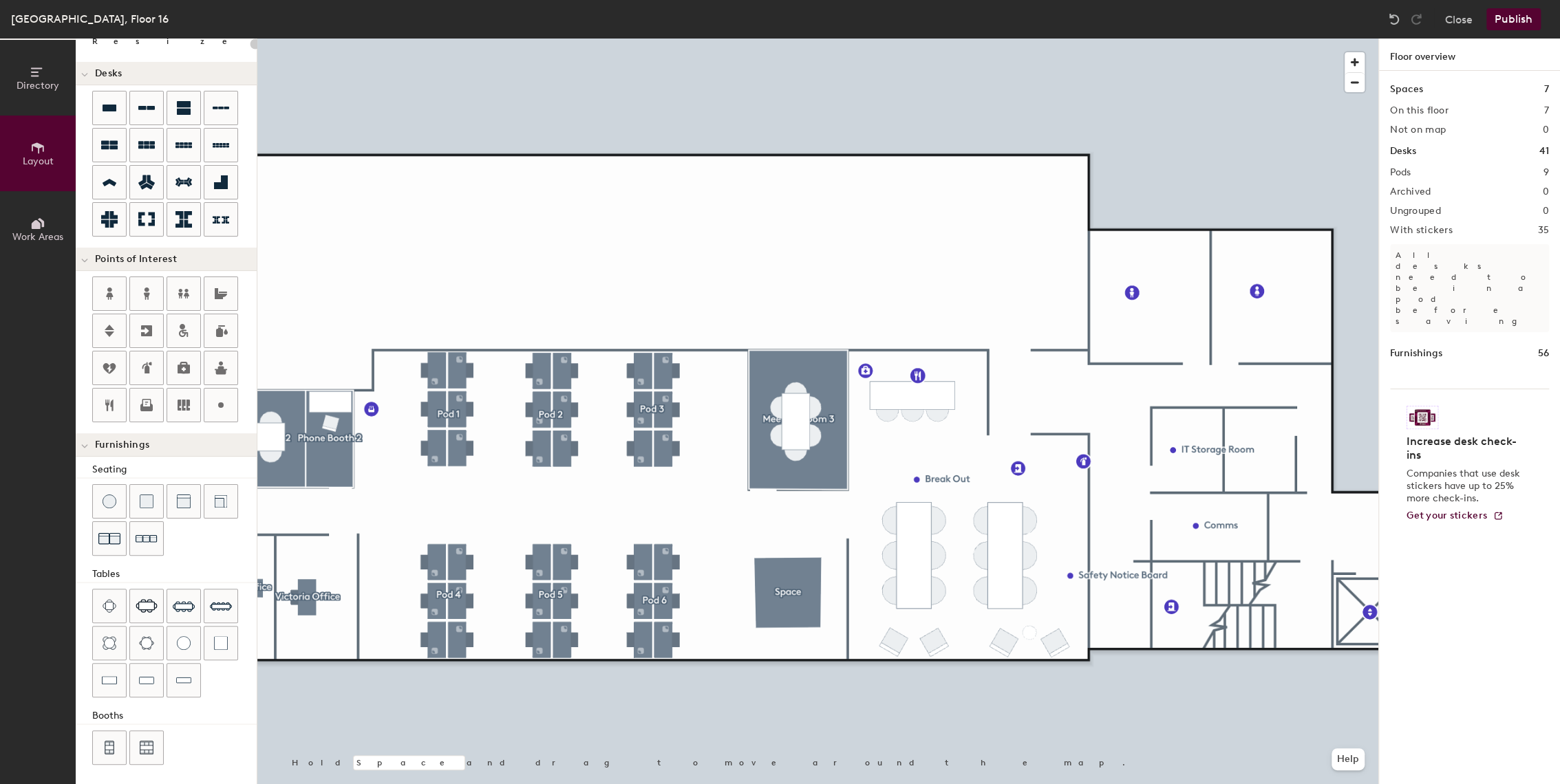
click at [1406, 91] on h1 "Spaces" at bounding box center [1407, 89] width 33 height 15
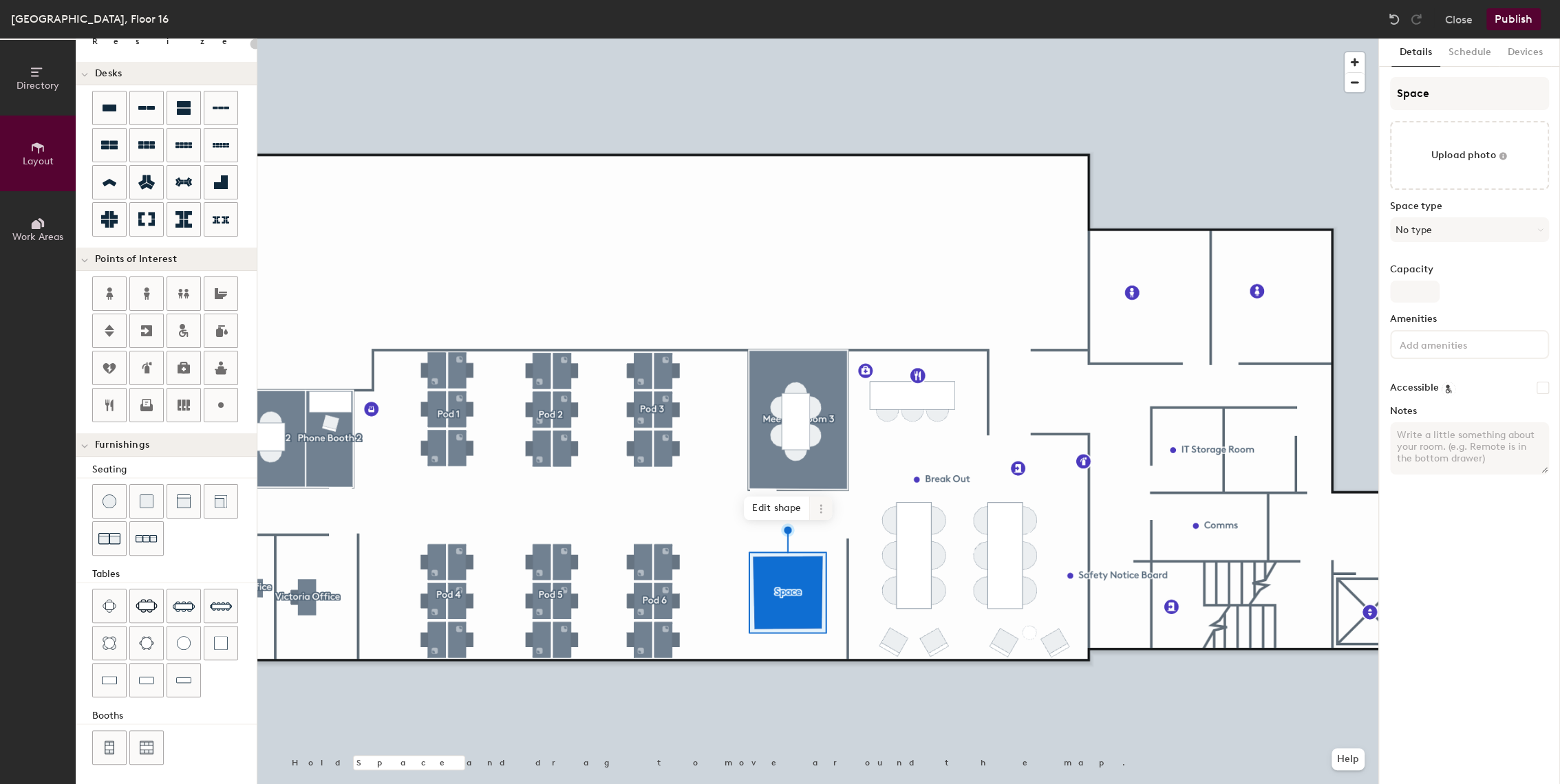
click at [822, 506] on icon at bounding box center [820, 505] width 2 height 2
click at [1048, 38] on div at bounding box center [818, 38] width 1121 height 0
click at [754, 38] on div at bounding box center [818, 38] width 1121 height 0
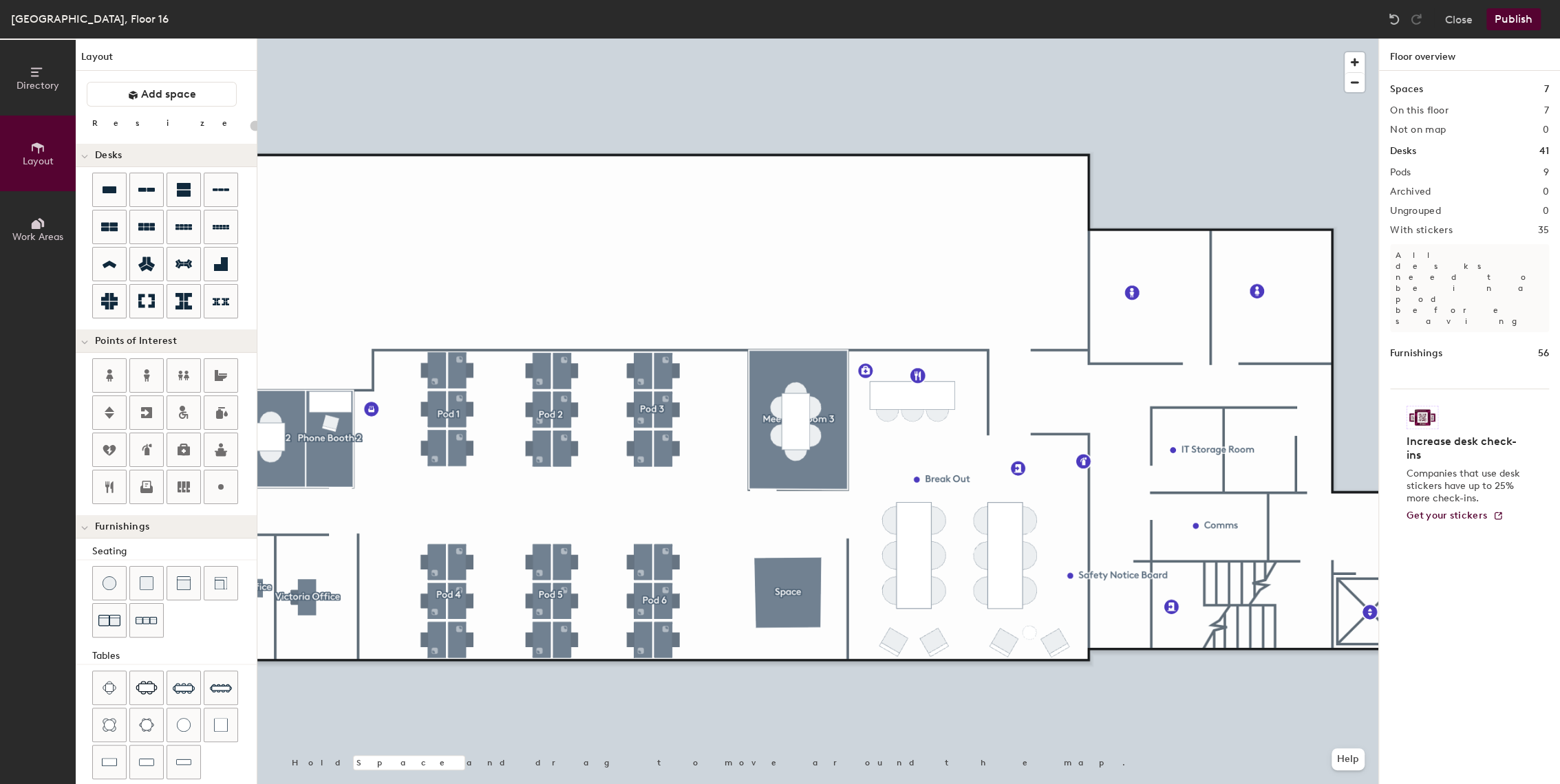
scroll to position [0, 0]
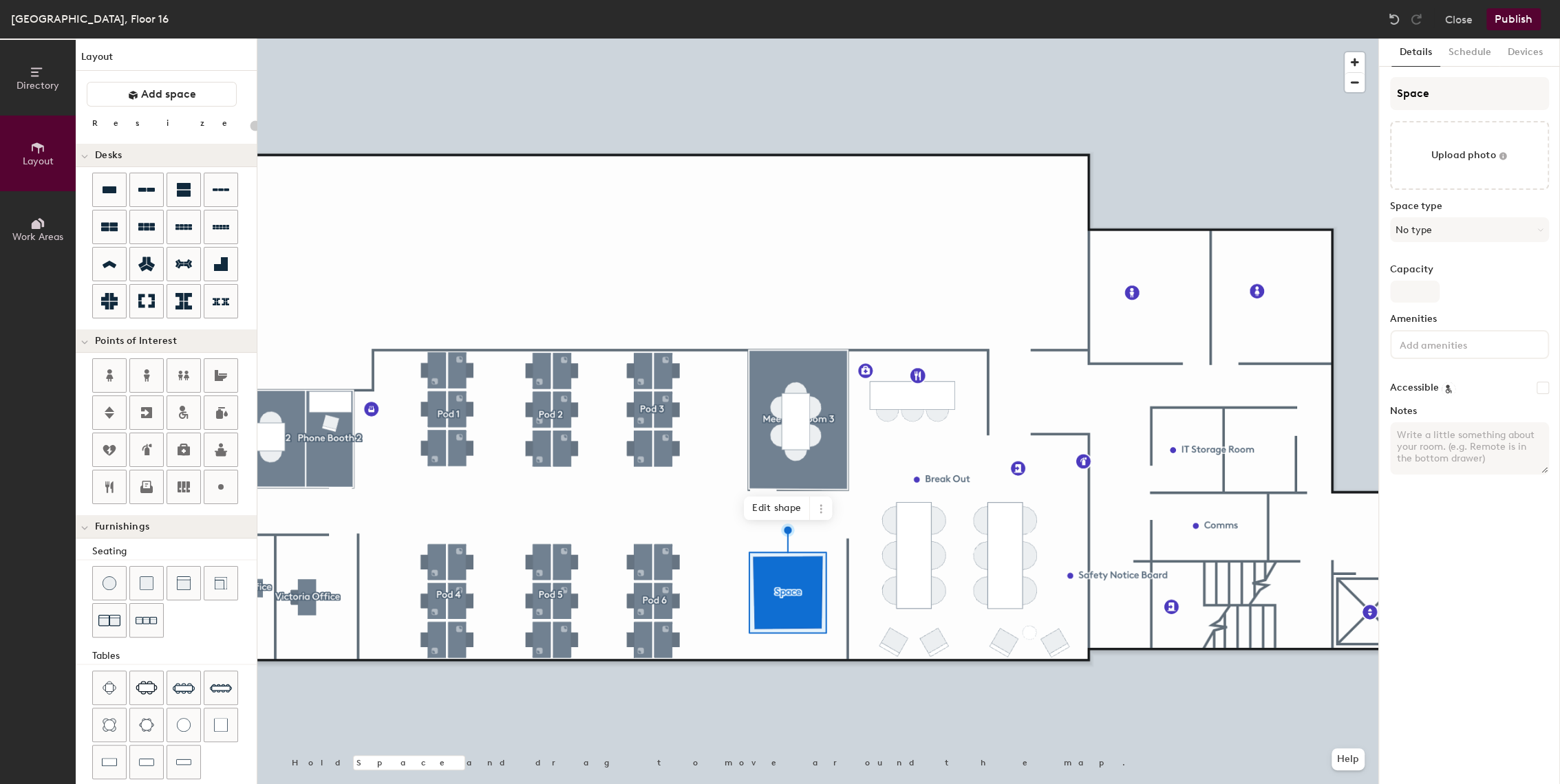
type input "20"
click at [1431, 97] on input "Space" at bounding box center [1470, 94] width 159 height 33
click at [1375, 87] on div "Directory Layout Work Areas Layout Add space Resize Desks Points of Interest Fu…" at bounding box center [780, 411] width 1560 height 746
type input "Up"
type input "20"
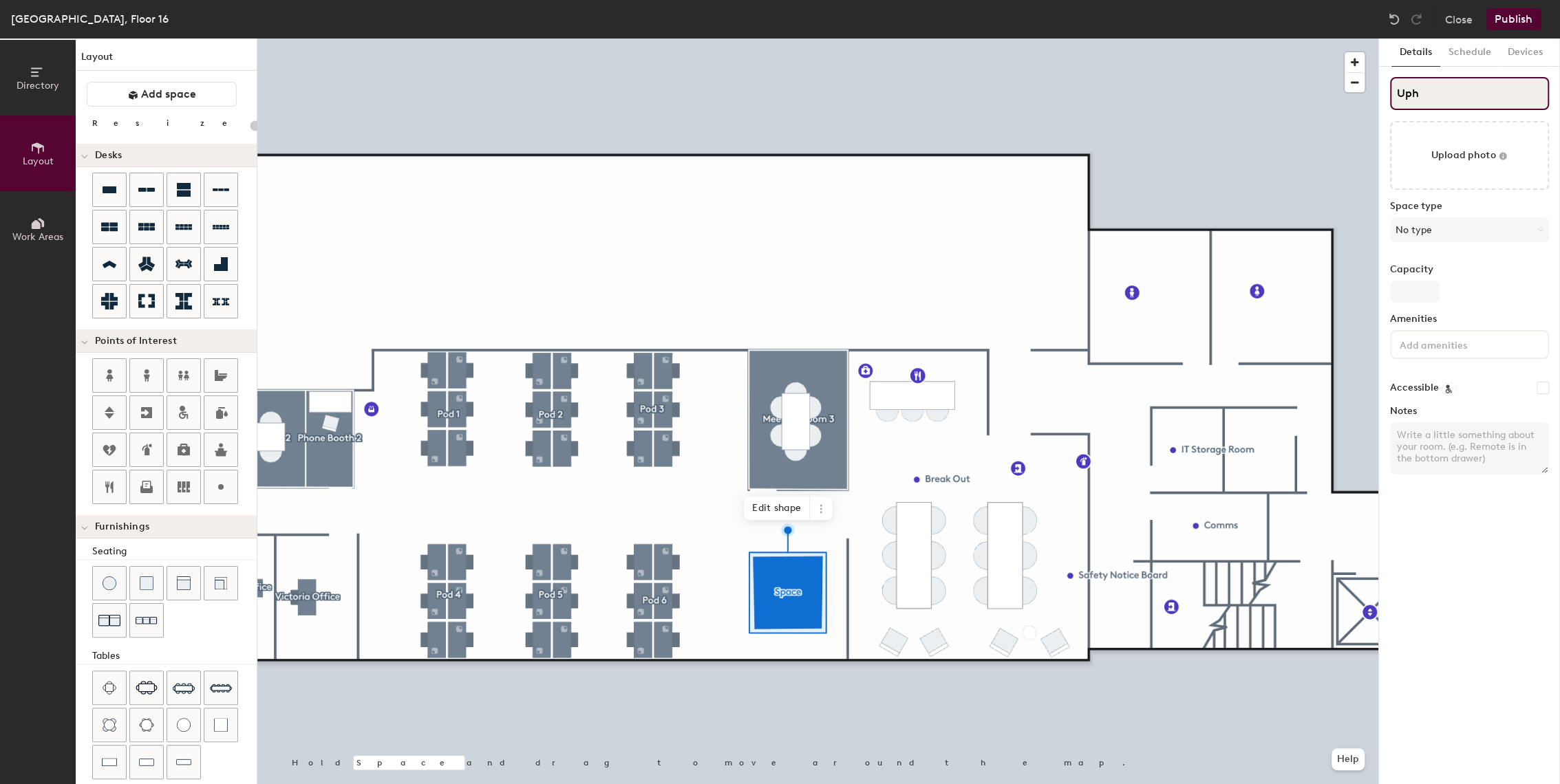
type input "Upho"
type input "20"
type input "Uphol"
type input "20"
type input "Uphols"
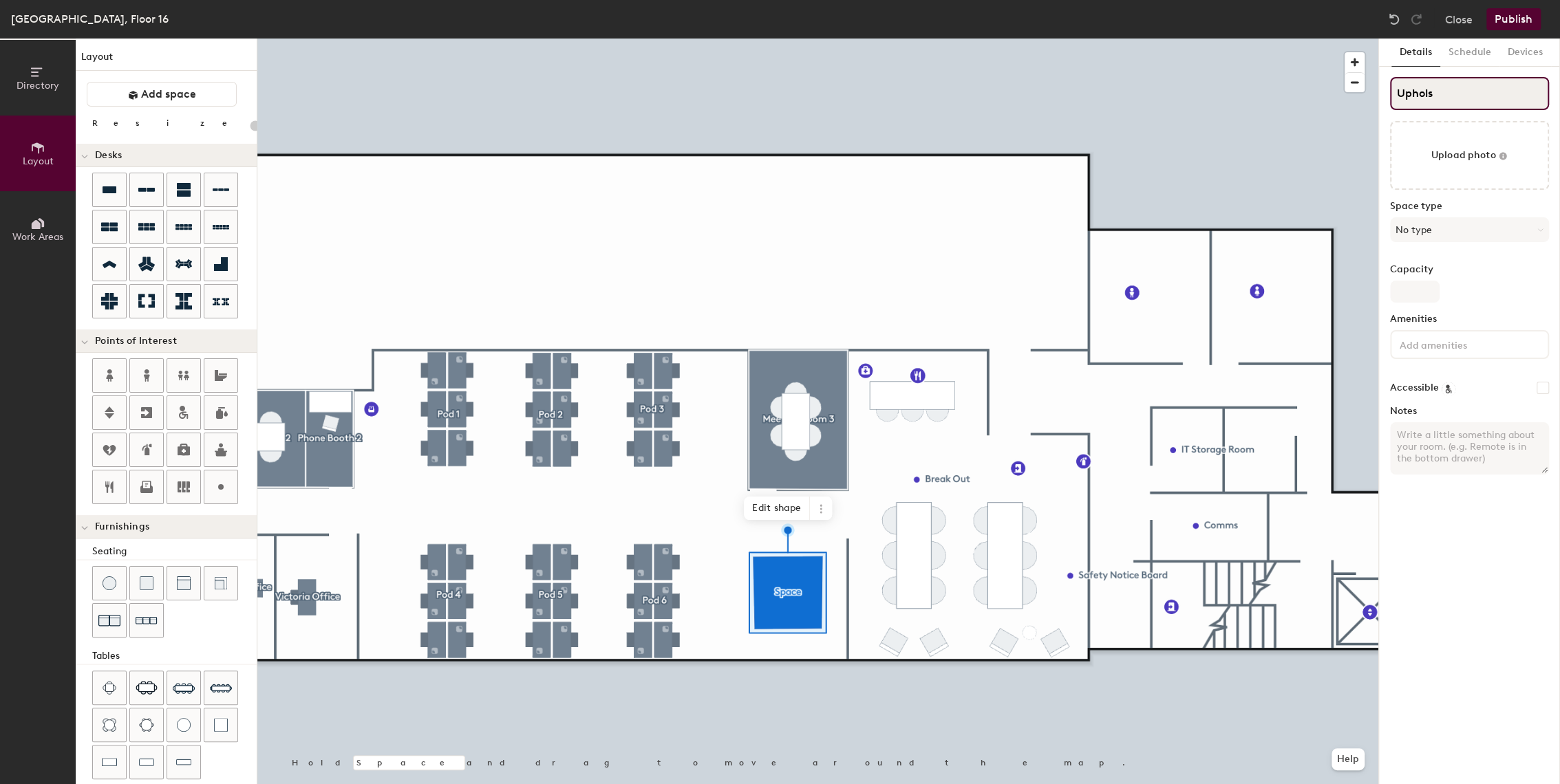
type input "20"
type input "Upholstere"
type input "20"
type input "Upholstered"
type input "20"
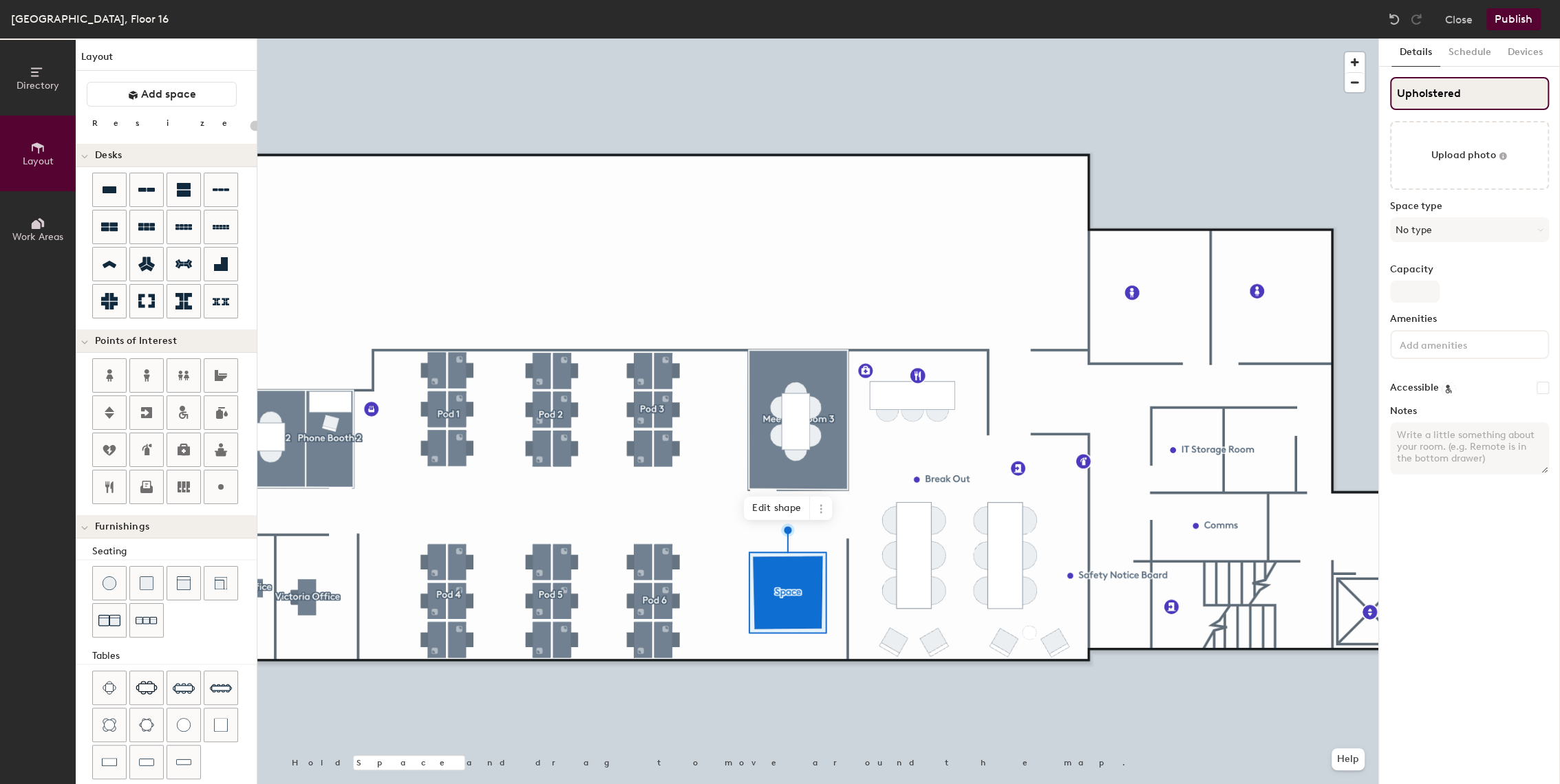
type input "Upholstered"
type input "20"
type input "Upholstered Boot"
type input "20"
type input "Upholstered Booth"
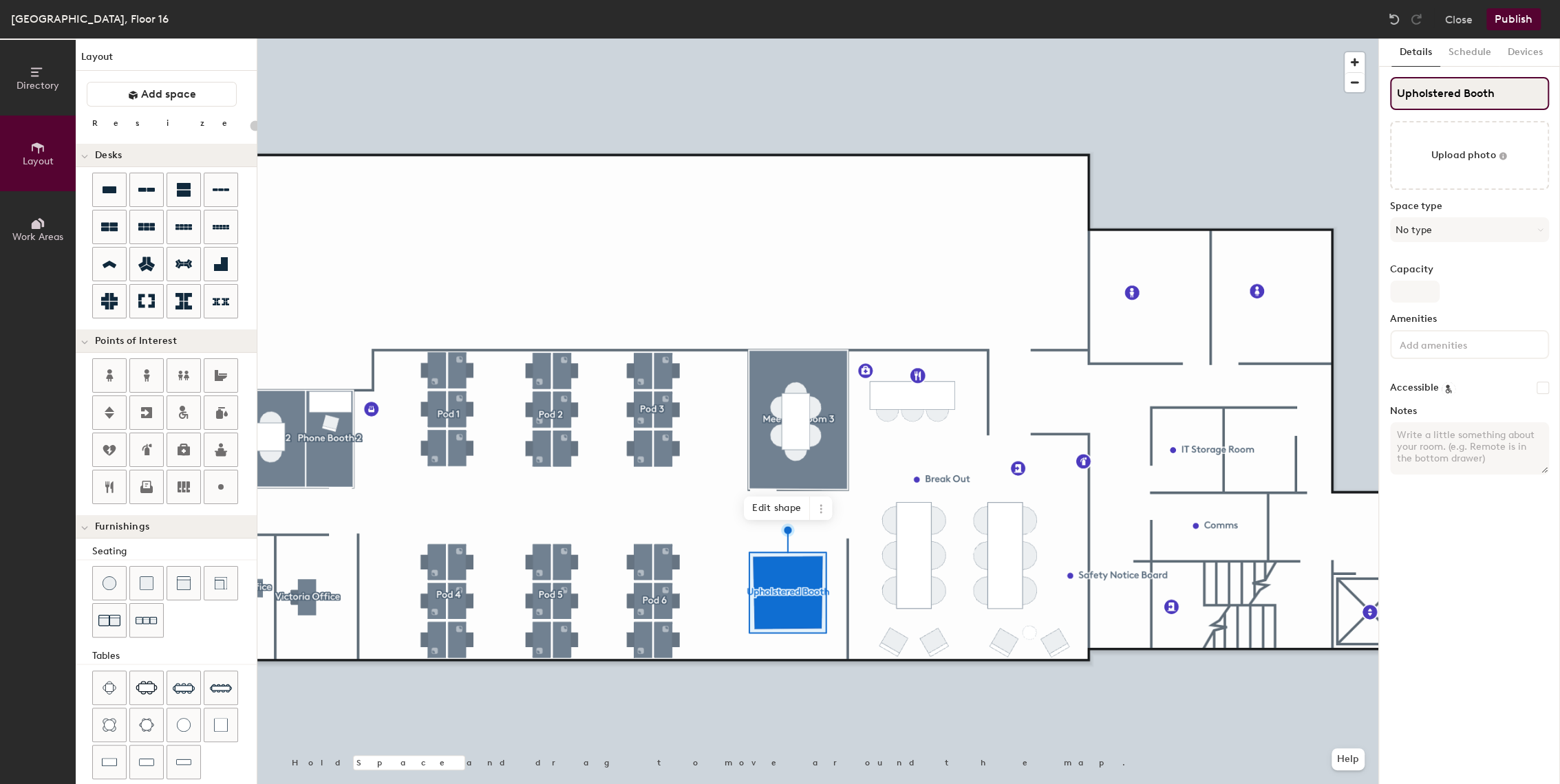
type input "20"
type input "Upholstered Booth"
click at [1475, 234] on button "No type" at bounding box center [1470, 229] width 159 height 25
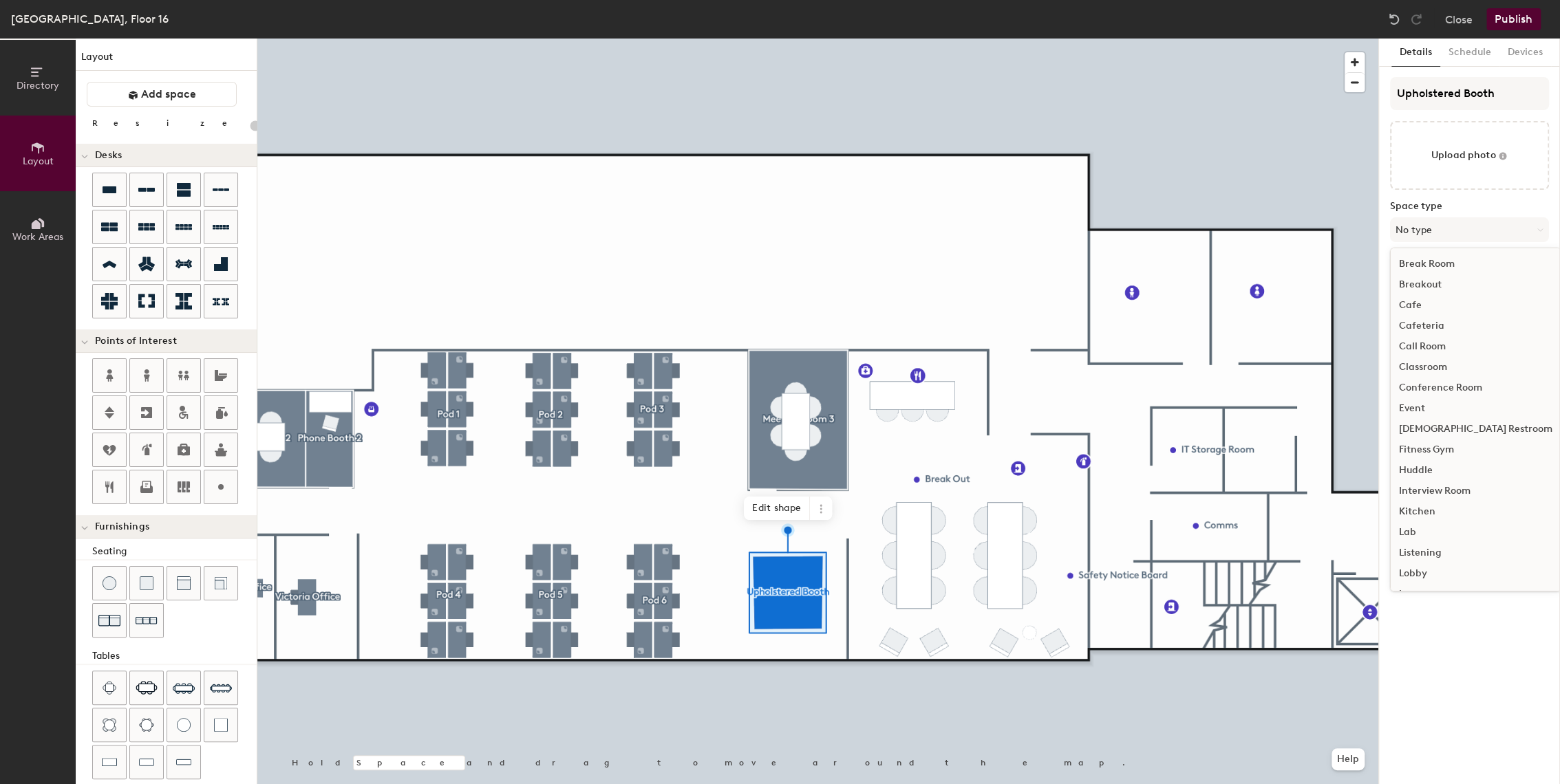
click at [1407, 464] on div "Huddle" at bounding box center [1475, 470] width 170 height 21
type input "20"
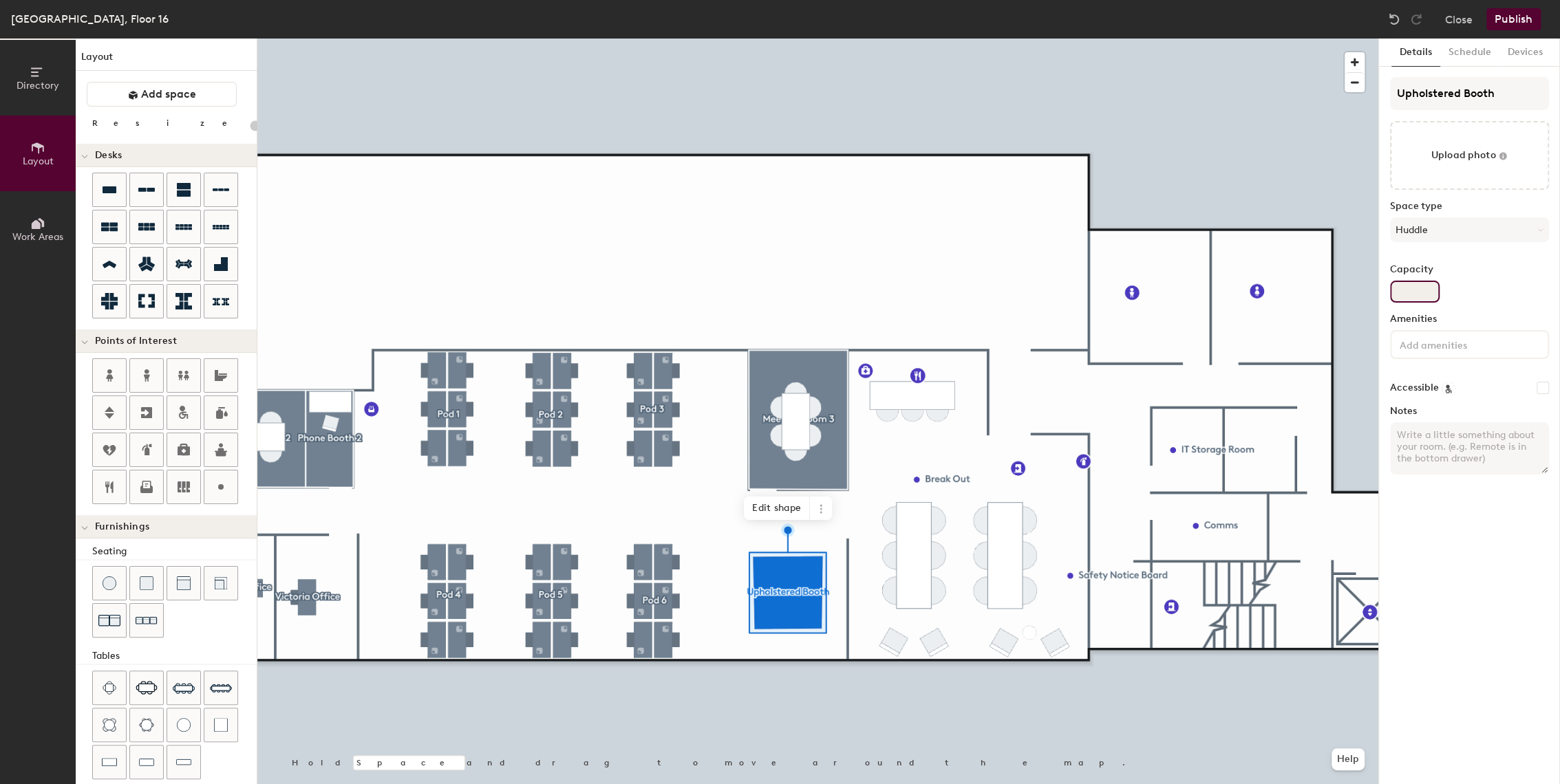
click at [1408, 295] on input "Capacity" at bounding box center [1415, 291] width 50 height 22
type input "4"
type input "20"
type input "4"
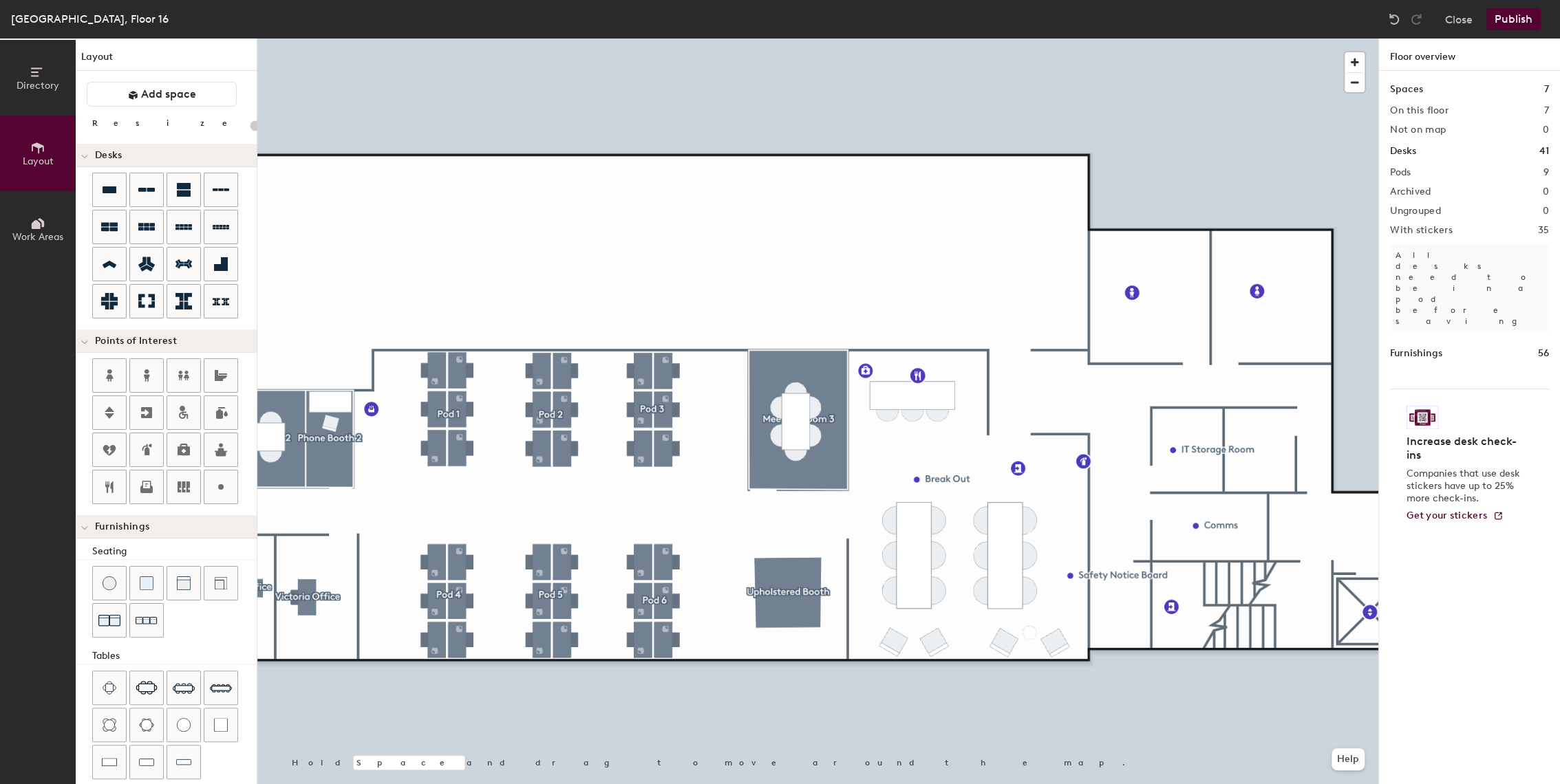
click at [1507, 17] on button "Publish" at bounding box center [1514, 19] width 55 height 22
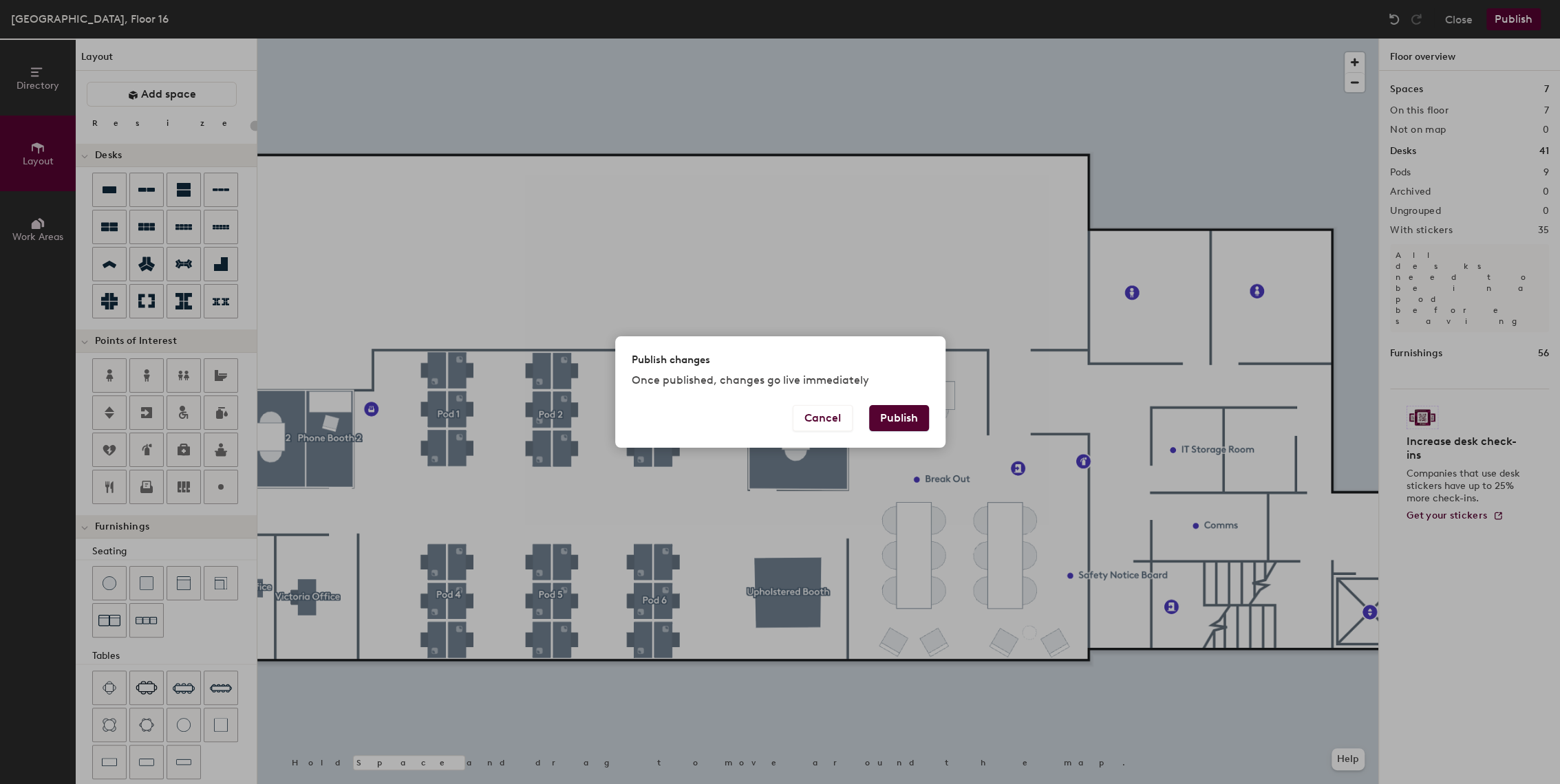
click at [894, 417] on button "Publish" at bounding box center [899, 418] width 60 height 26
type input "20"
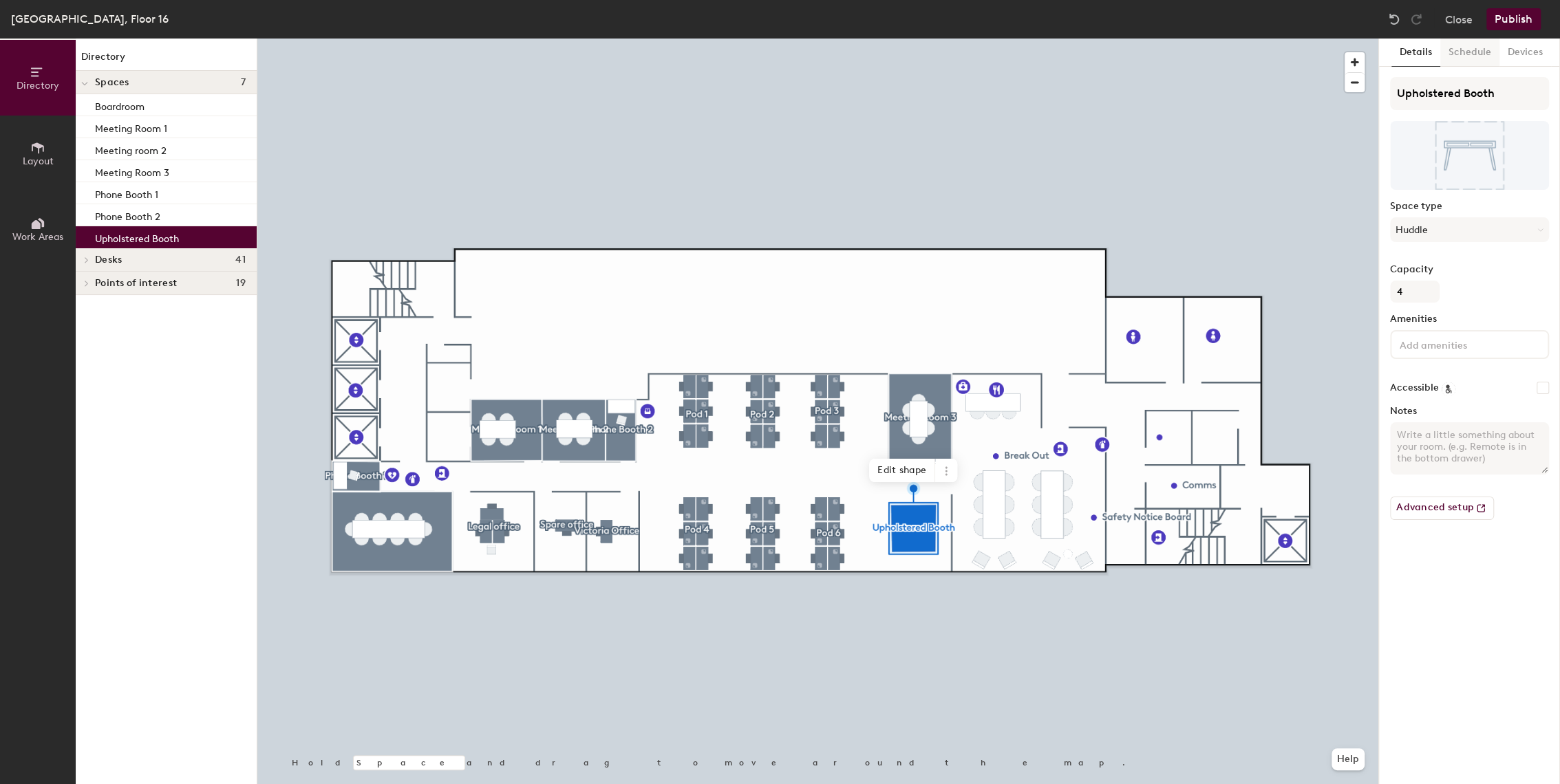
click at [1483, 53] on button "Schedule" at bounding box center [1470, 53] width 59 height 28
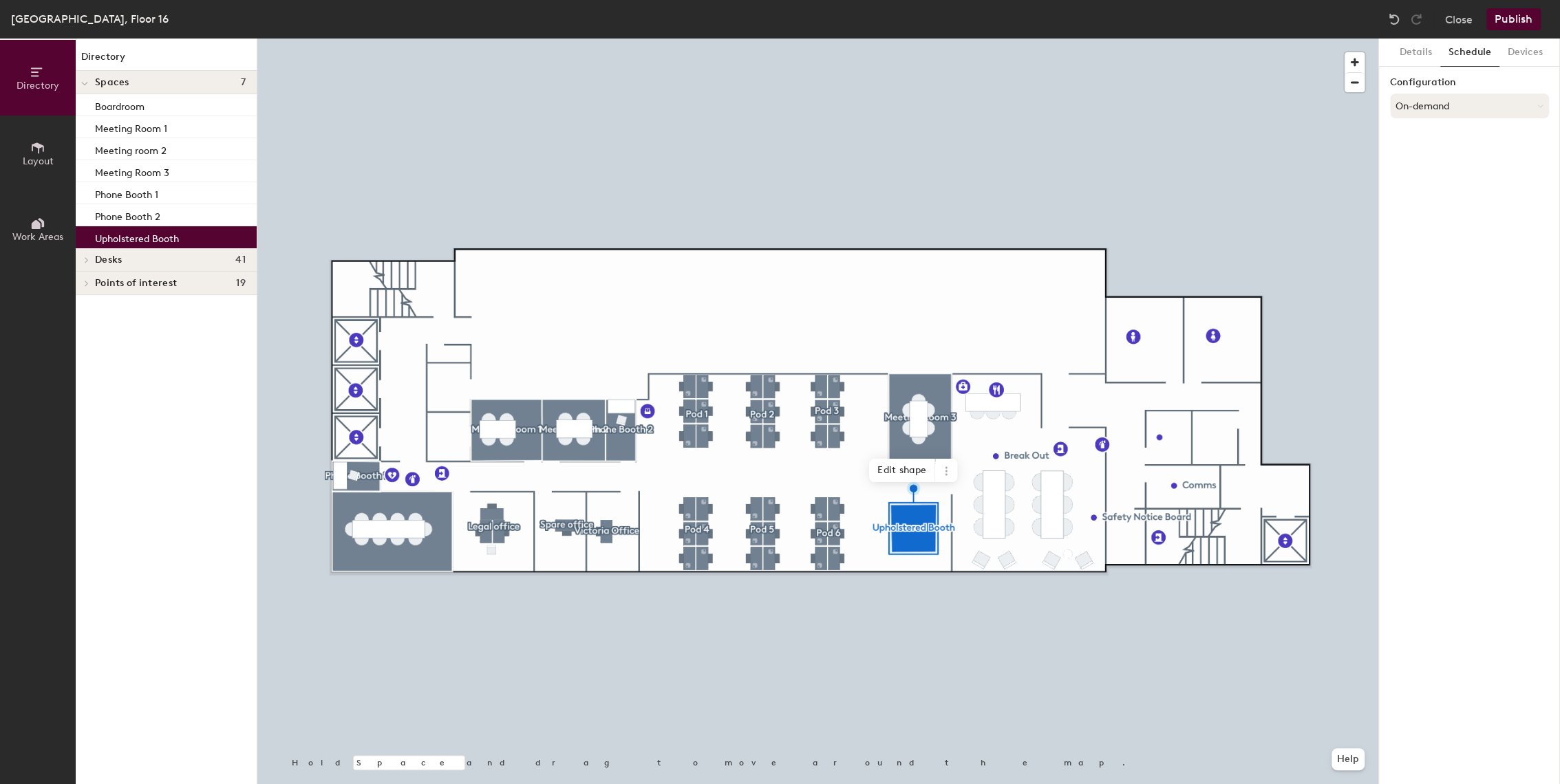
click at [1441, 107] on button "On-demand" at bounding box center [1470, 106] width 159 height 25
click at [1416, 159] on div "Scheduled" at bounding box center [1470, 160] width 158 height 21
click at [1462, 135] on button "Select account" at bounding box center [1470, 136] width 159 height 25
click at [1453, 193] on div "Microsoft 365" at bounding box center [1470, 191] width 158 height 21
click at [1423, 197] on input at bounding box center [1470, 190] width 159 height 25
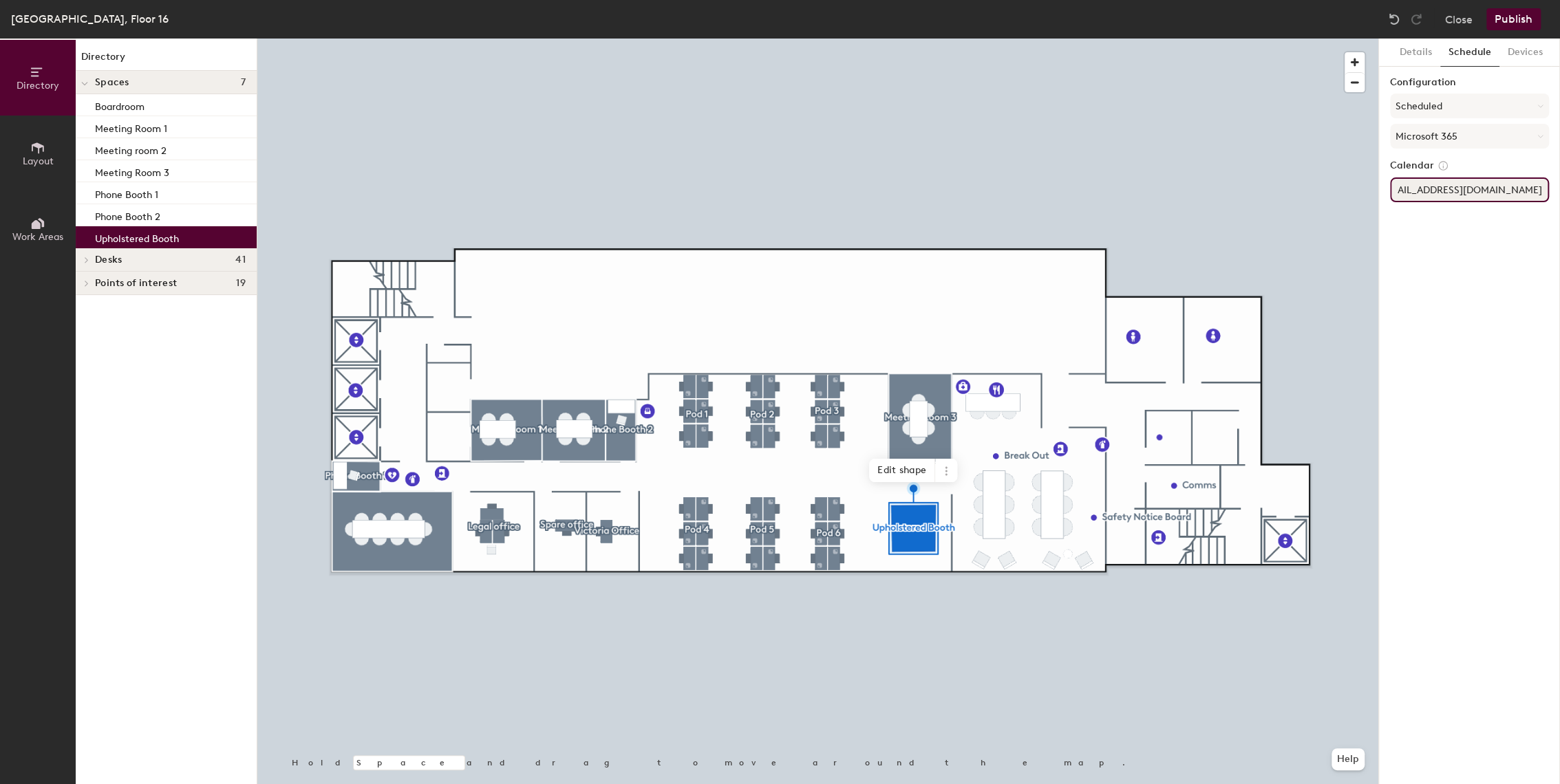
scroll to position [0, 77]
type input "uk.man.upholsteredbooth@brightstarlottery.com"
click at [1531, 337] on h6 "Edit" at bounding box center [1530, 337] width 19 height 11
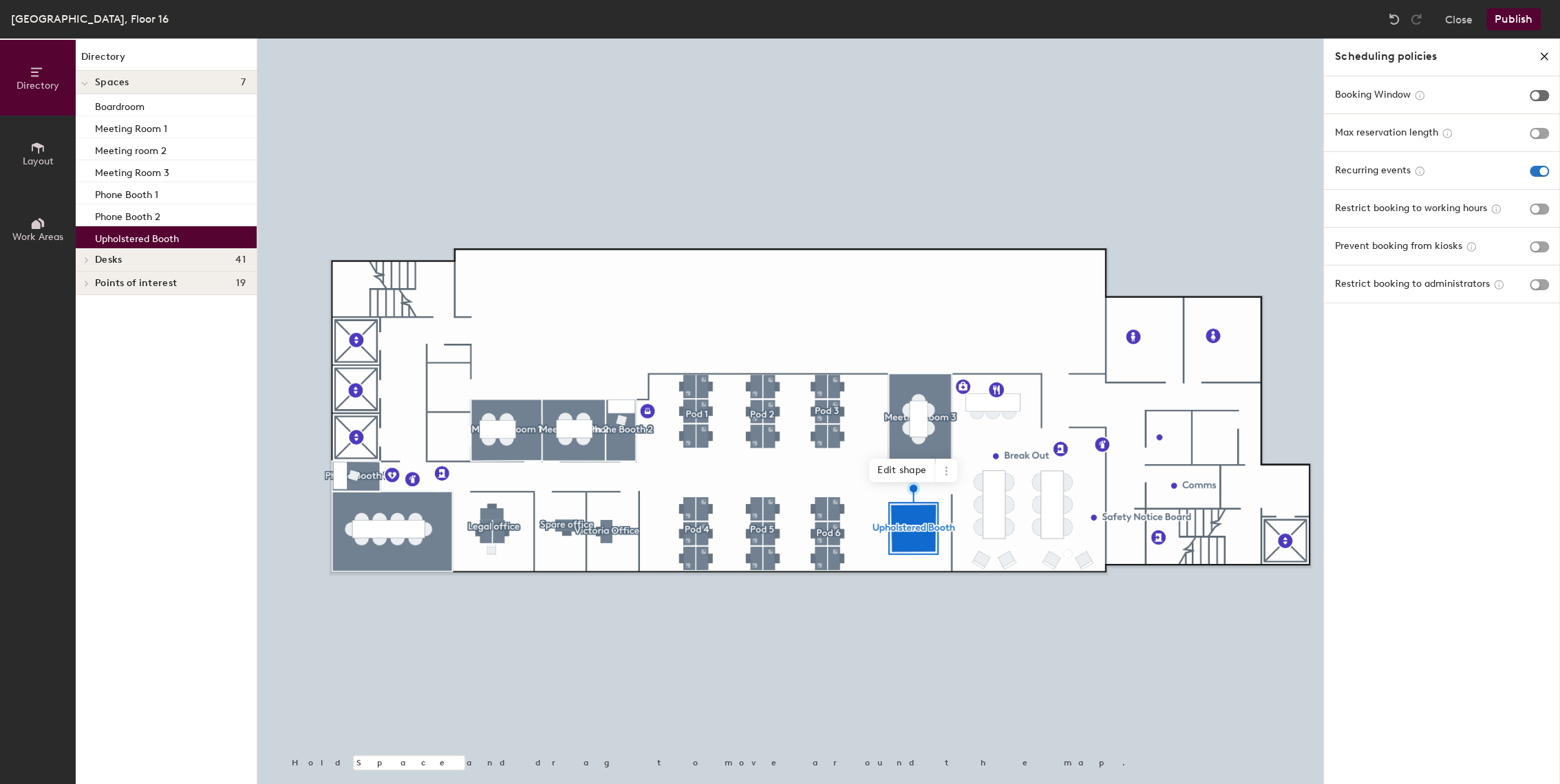
click at [1539, 94] on span "button" at bounding box center [1539, 96] width 19 height 11
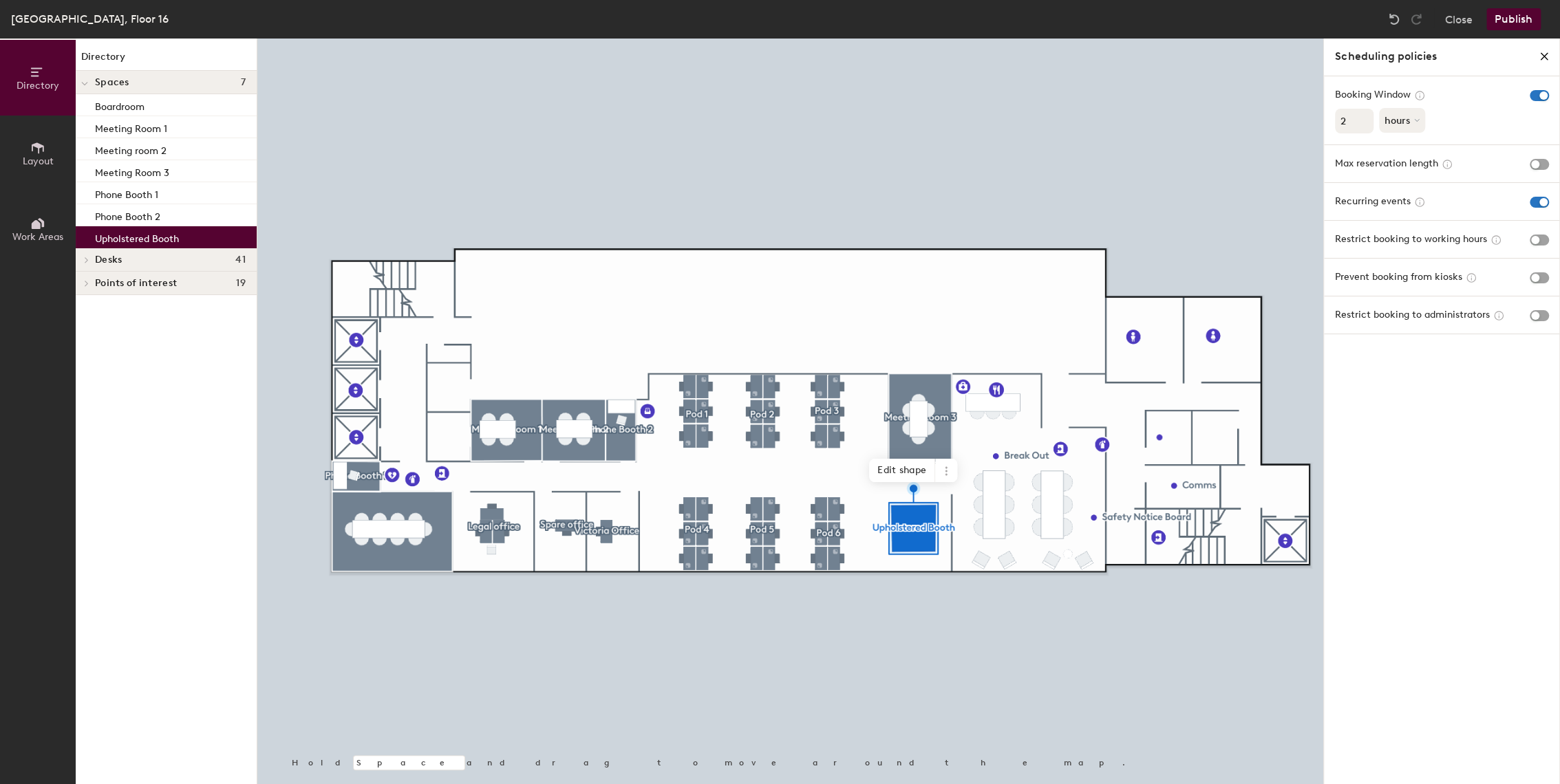
type input "2"
click at [1361, 117] on input "2" at bounding box center [1354, 121] width 38 height 25
click at [1534, 163] on span "button" at bounding box center [1539, 165] width 19 height 11
click at [1417, 188] on icon at bounding box center [1419, 190] width 6 height 6
click at [1404, 244] on div "weeks" at bounding box center [1407, 241] width 54 height 21
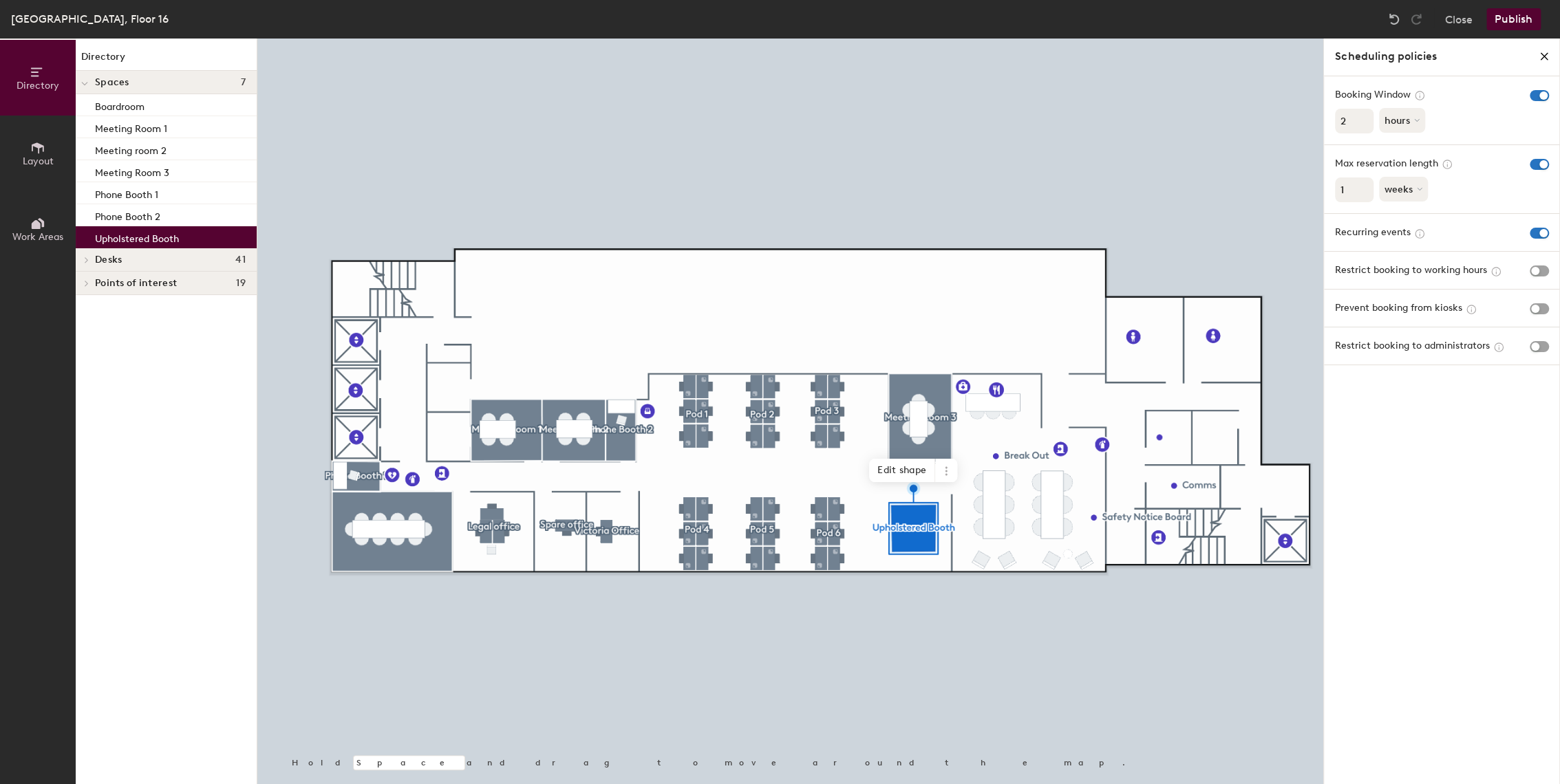
click at [1515, 20] on button "Publish" at bounding box center [1514, 19] width 55 height 22
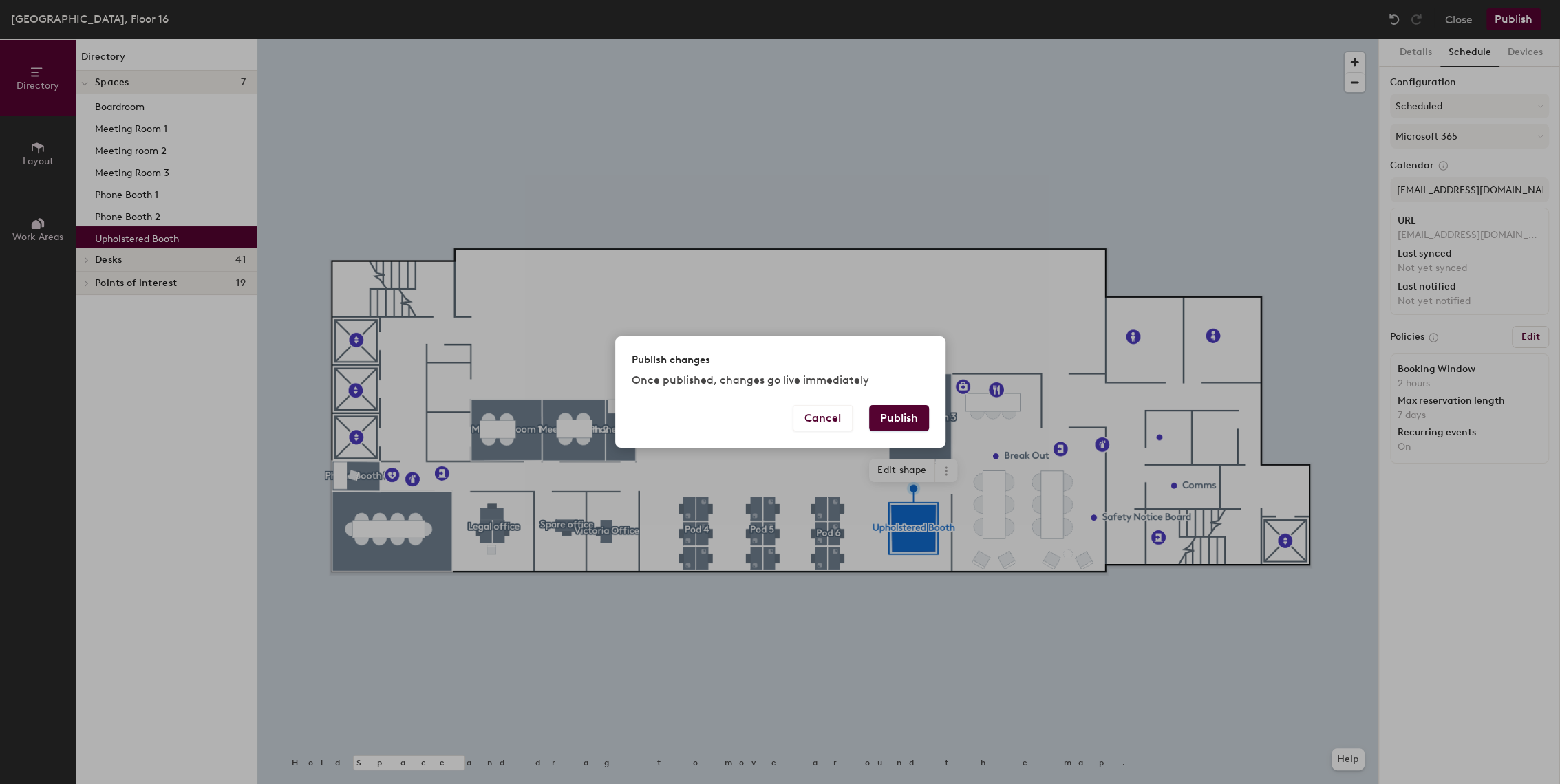
click at [913, 413] on button "Publish" at bounding box center [899, 418] width 60 height 26
